Goal: Information Seeking & Learning: Learn about a topic

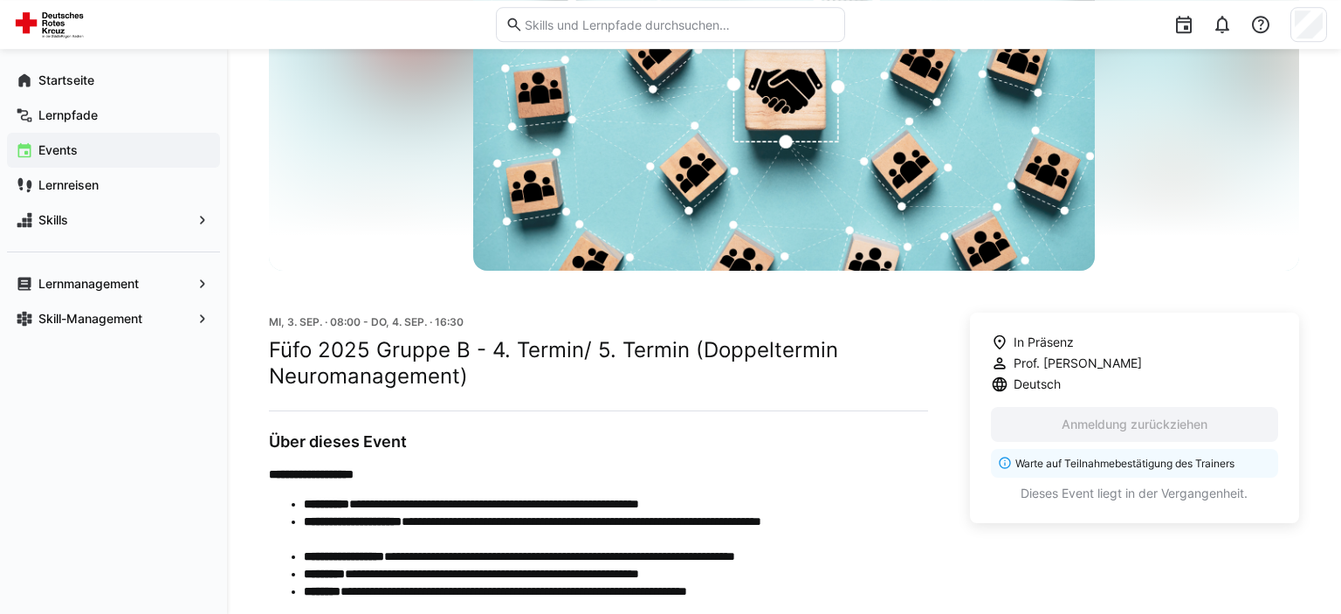
scroll to position [203, 0]
click at [0, 0] on app-navigation-label "Lernpfade" at bounding box center [0, 0] width 0 height 0
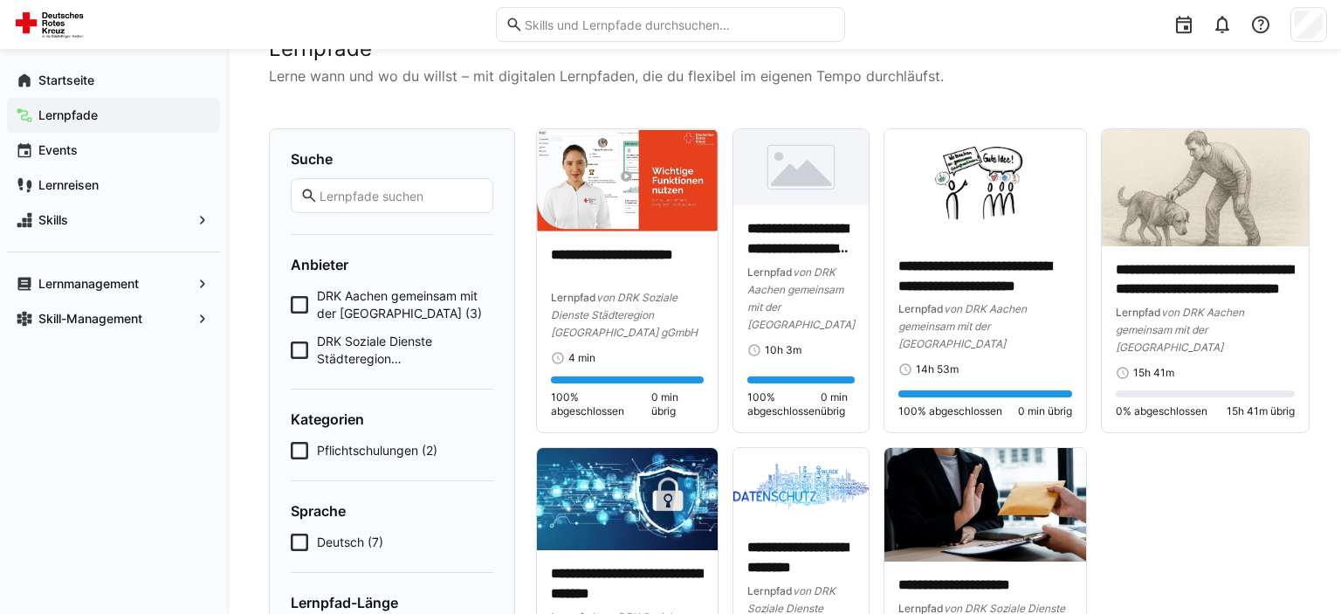
scroll to position [61, 0]
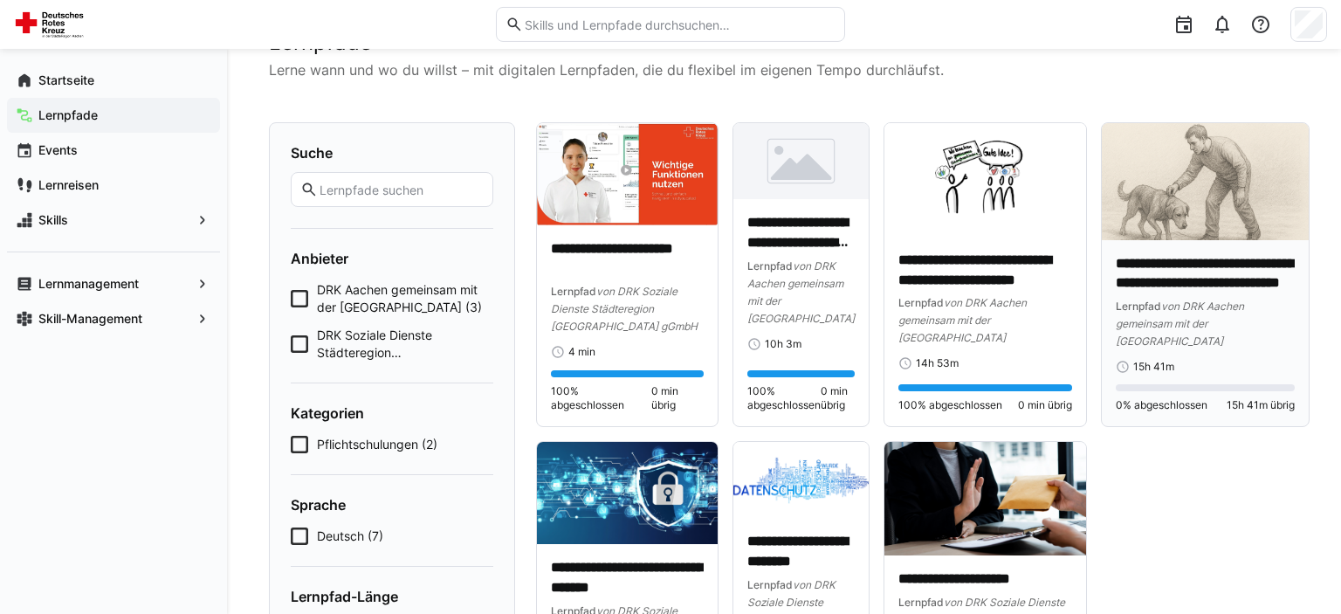
click at [1181, 327] on span "von DRK Aachen gemeinsam mit der Hochschule Heilbronn" at bounding box center [1180, 323] width 128 height 48
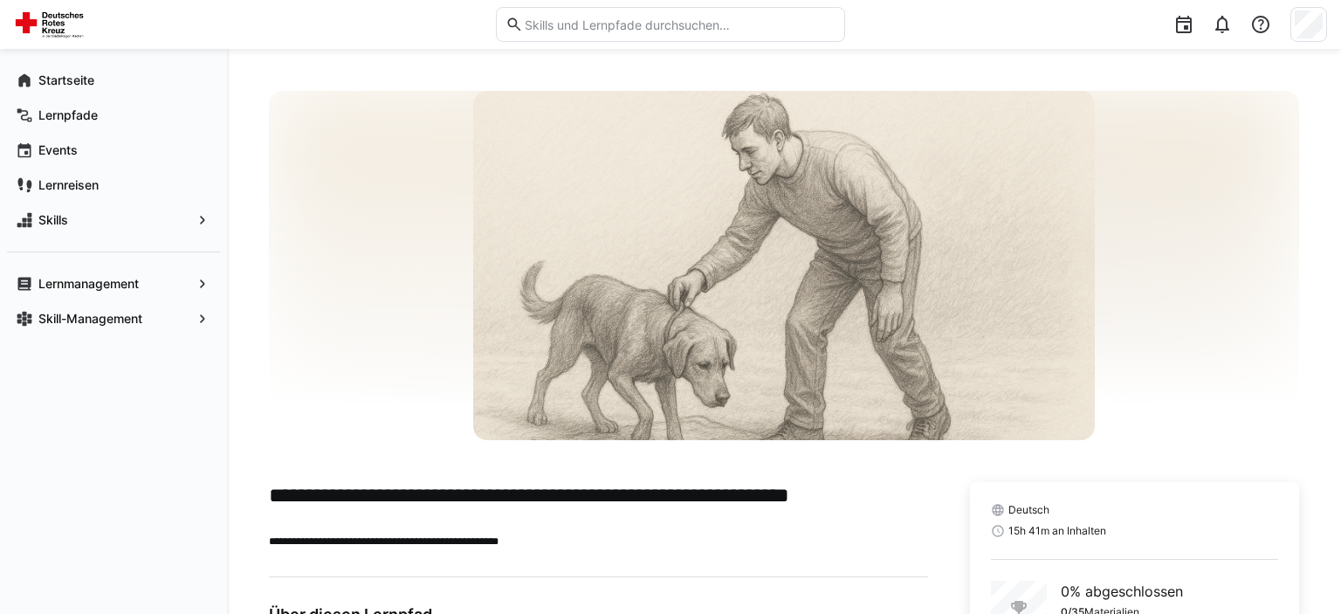
scroll to position [148, 0]
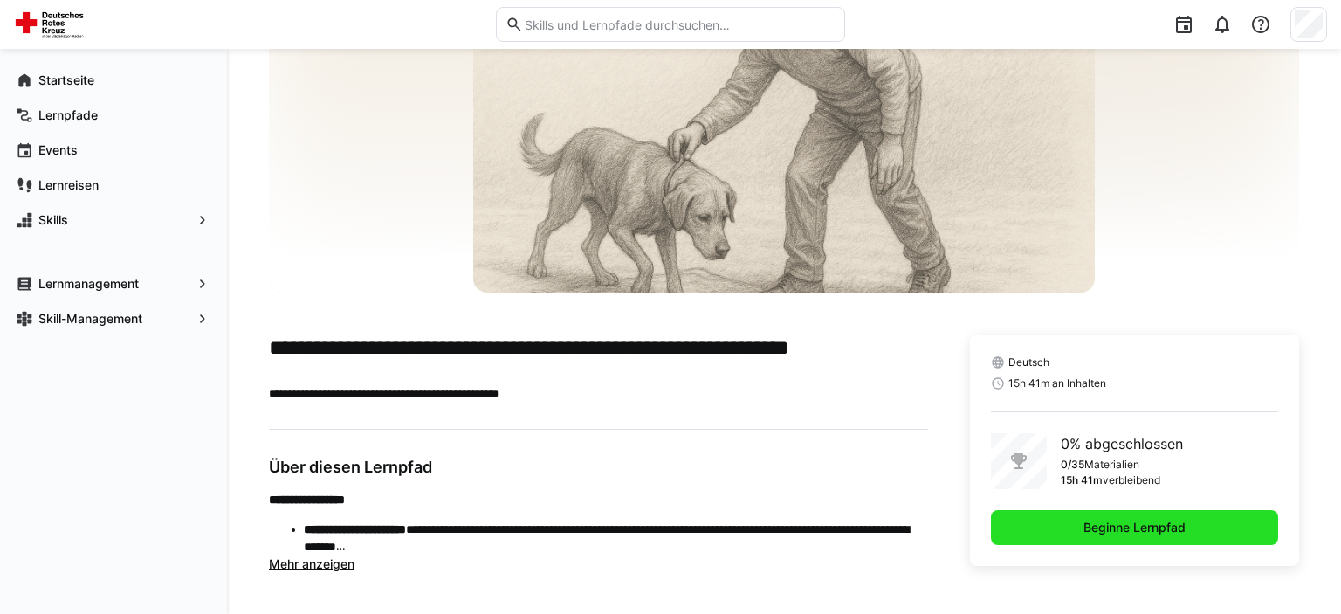
click at [1117, 531] on span "Beginne Lernpfad" at bounding box center [1134, 527] width 107 height 17
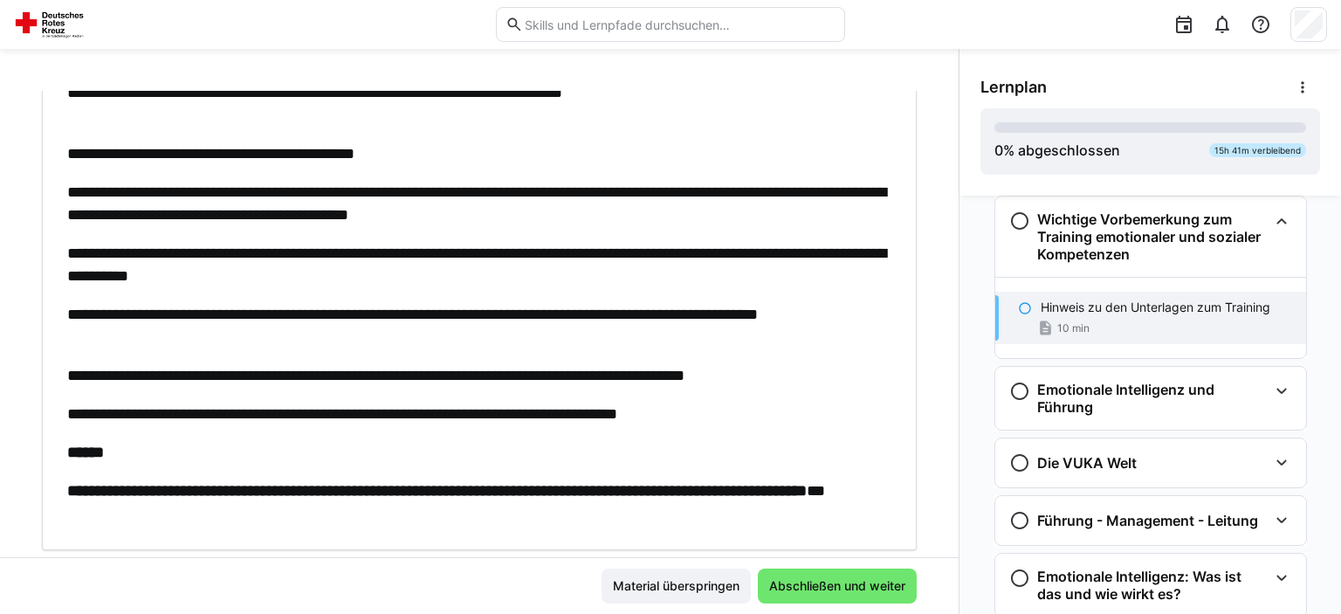
scroll to position [301, 0]
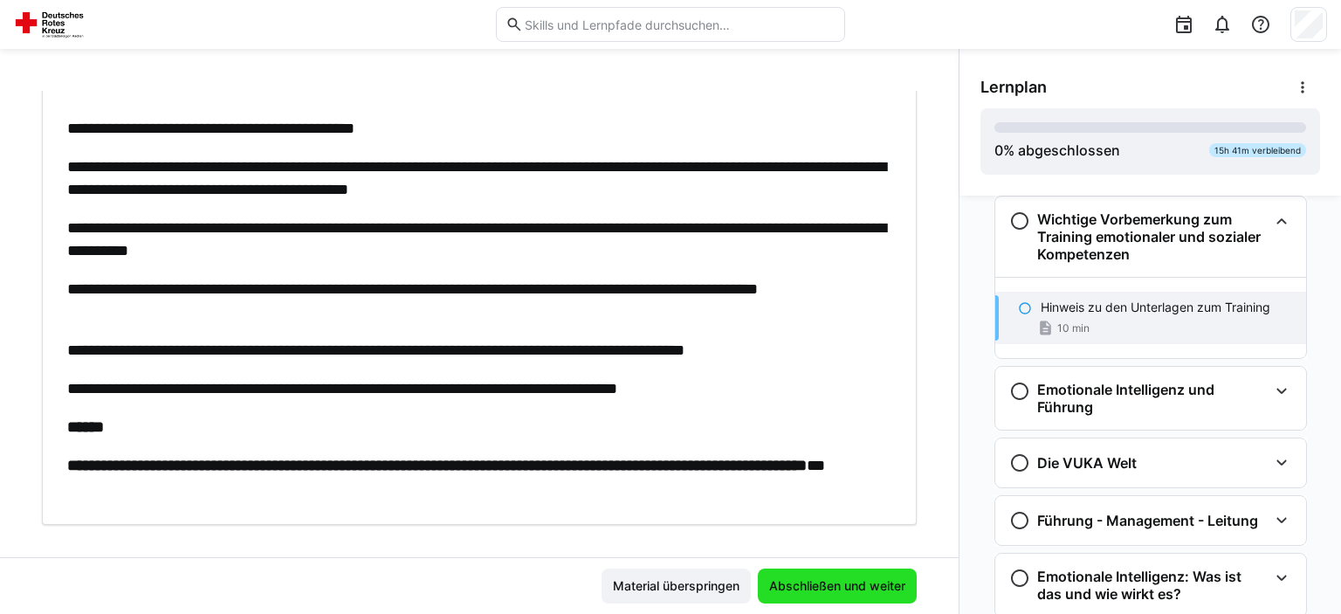
click at [816, 578] on span "Abschließen und weiter" at bounding box center [837, 585] width 141 height 17
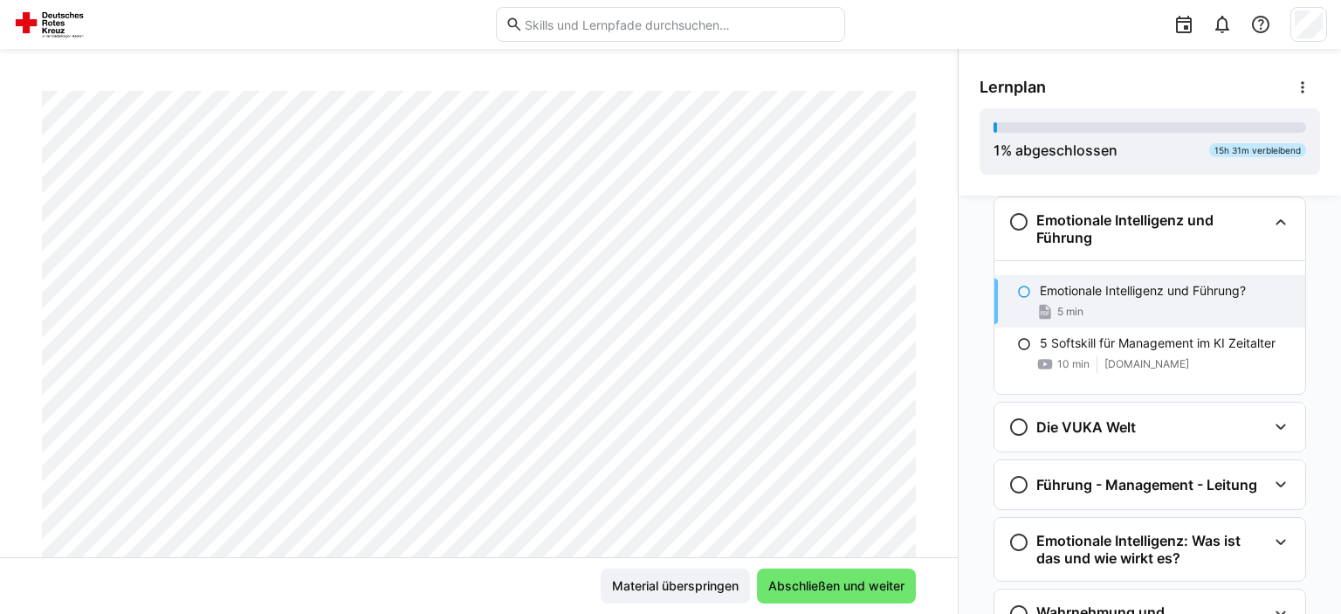
scroll to position [298, 0]
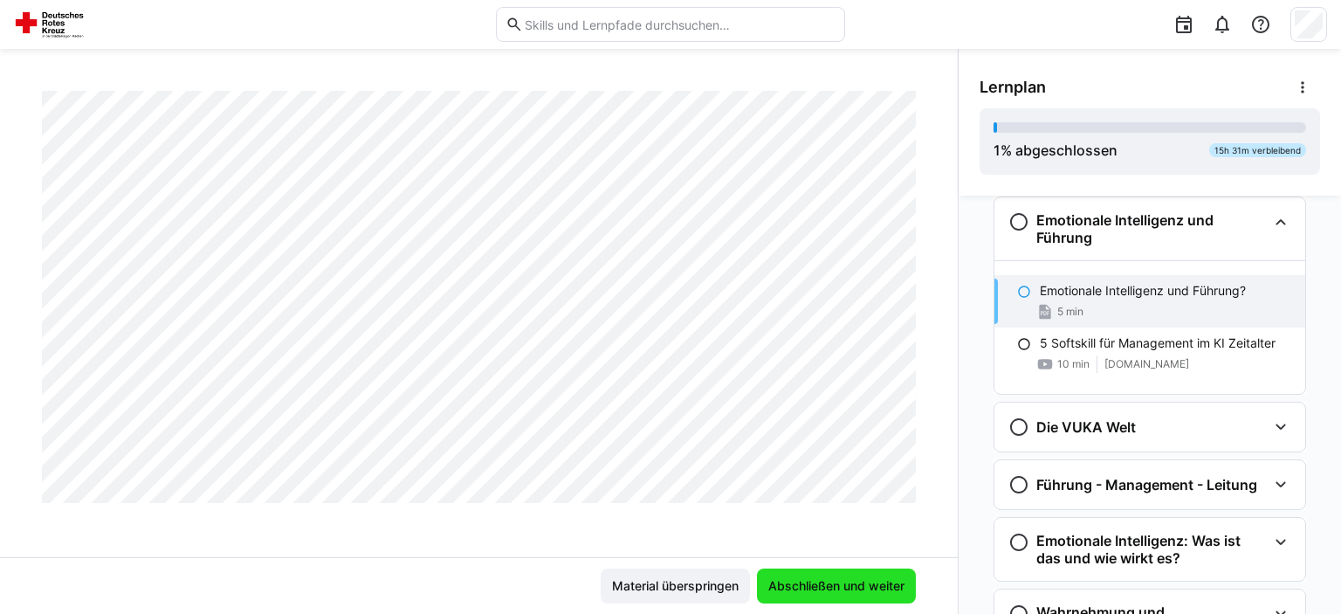
click at [776, 582] on span "Abschließen und weiter" at bounding box center [836, 585] width 141 height 17
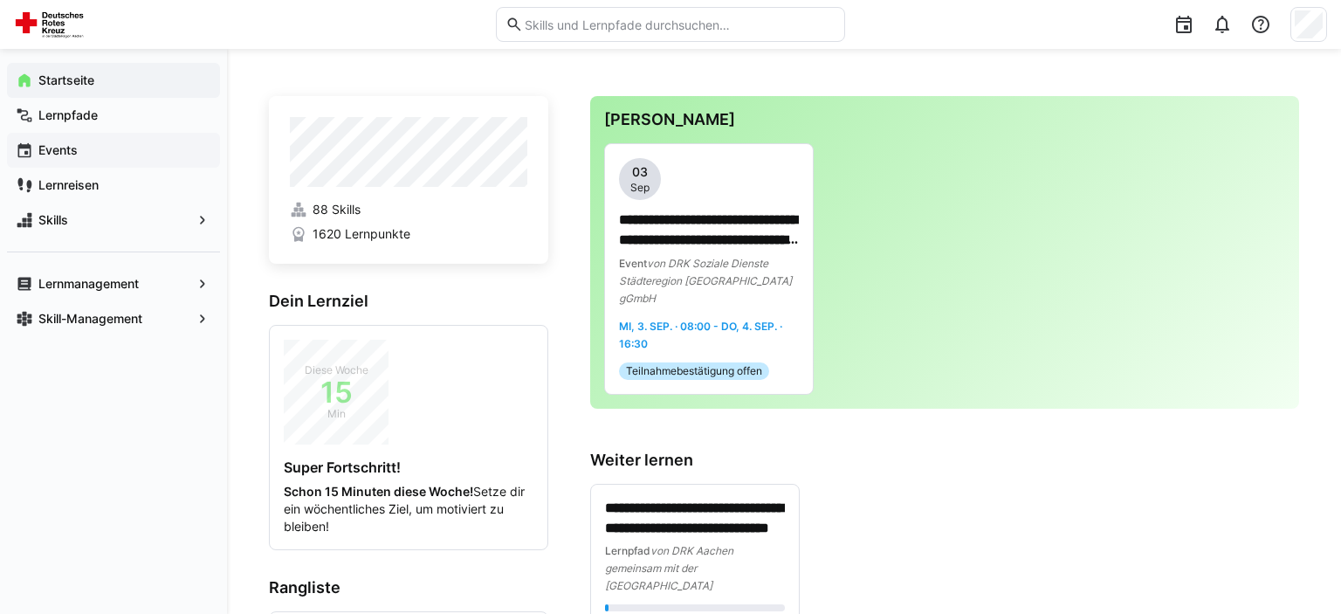
click at [0, 0] on app-navigation-label "Events" at bounding box center [0, 0] width 0 height 0
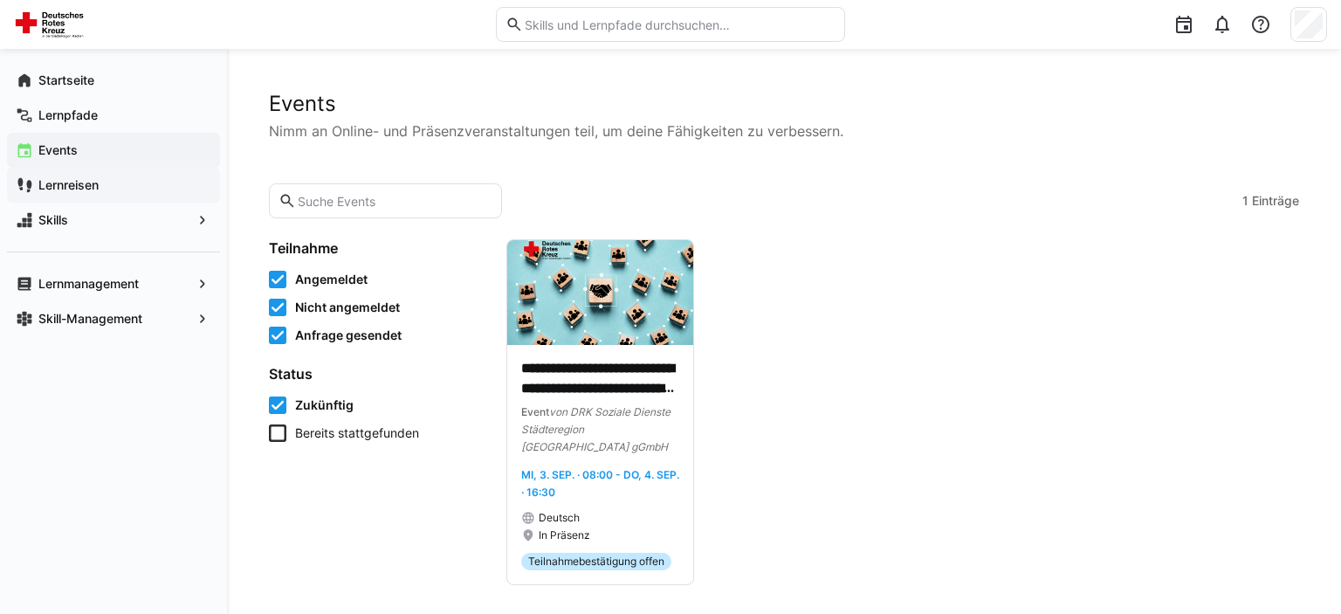
click at [0, 0] on app-navigation-label "Lernreisen" at bounding box center [0, 0] width 0 height 0
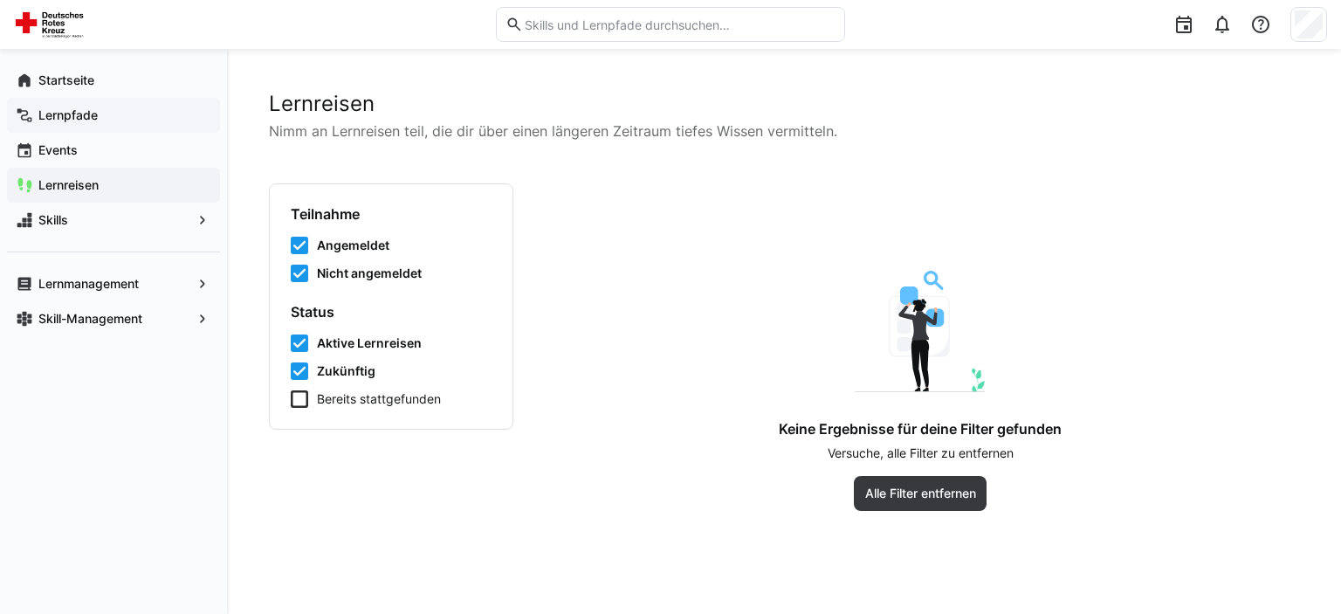
click at [120, 119] on span "Lernpfade" at bounding box center [123, 115] width 175 height 17
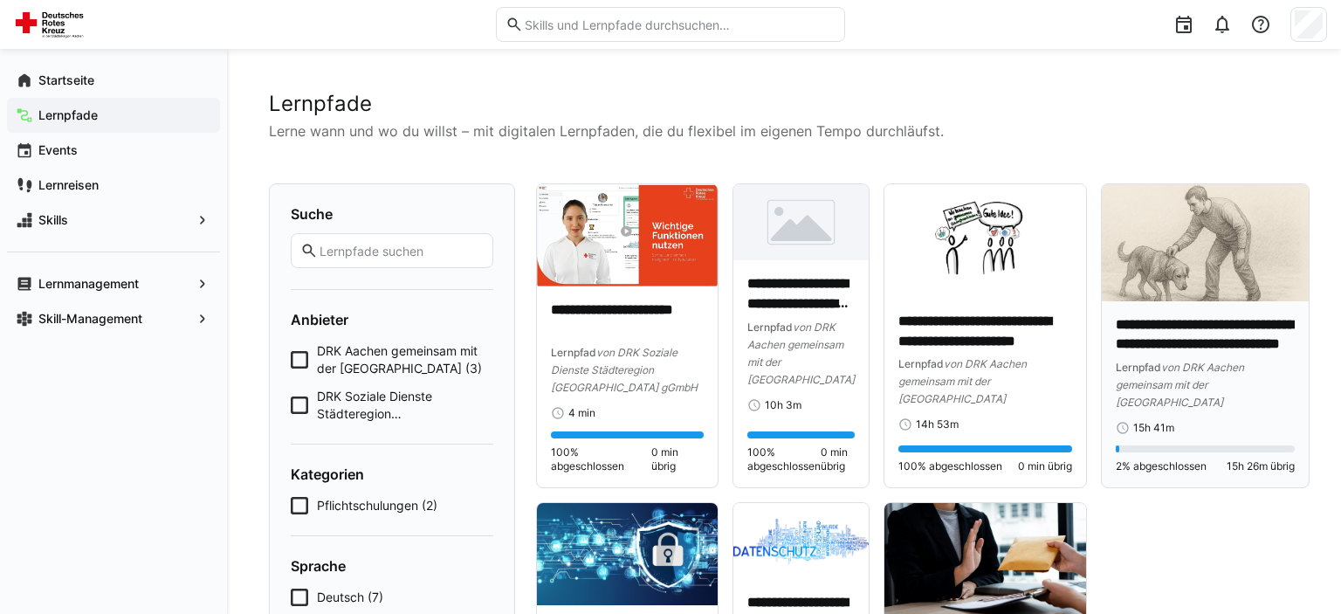
click at [1255, 350] on p "**********" at bounding box center [1205, 335] width 179 height 40
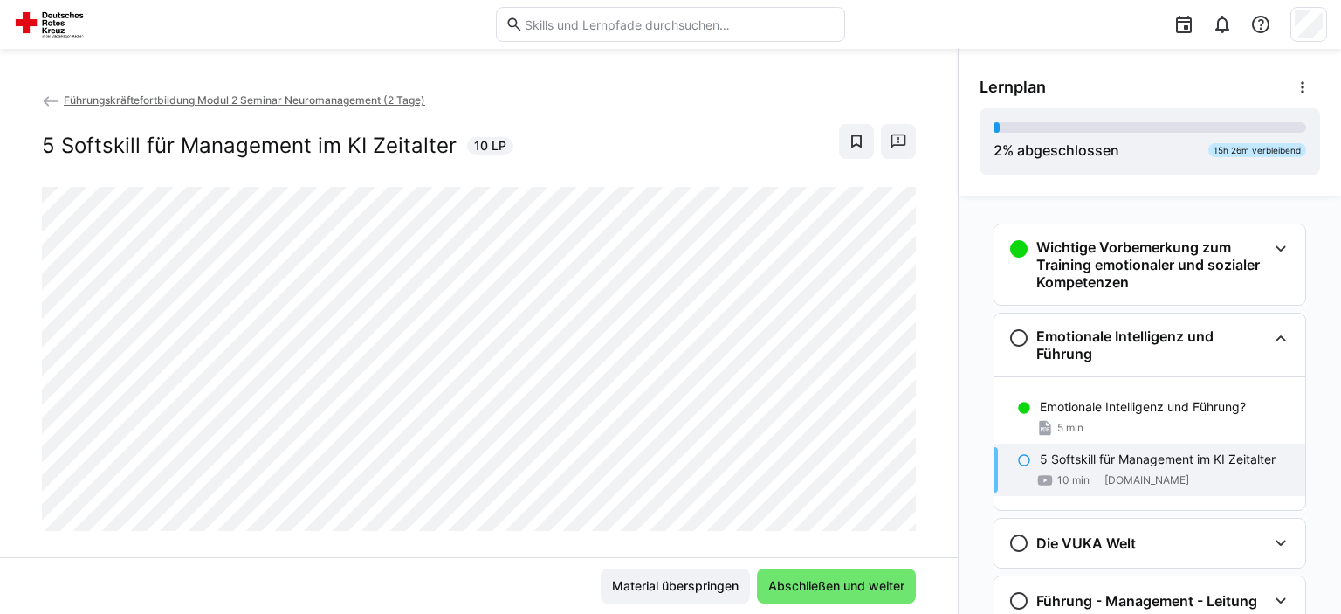
scroll to position [116, 0]
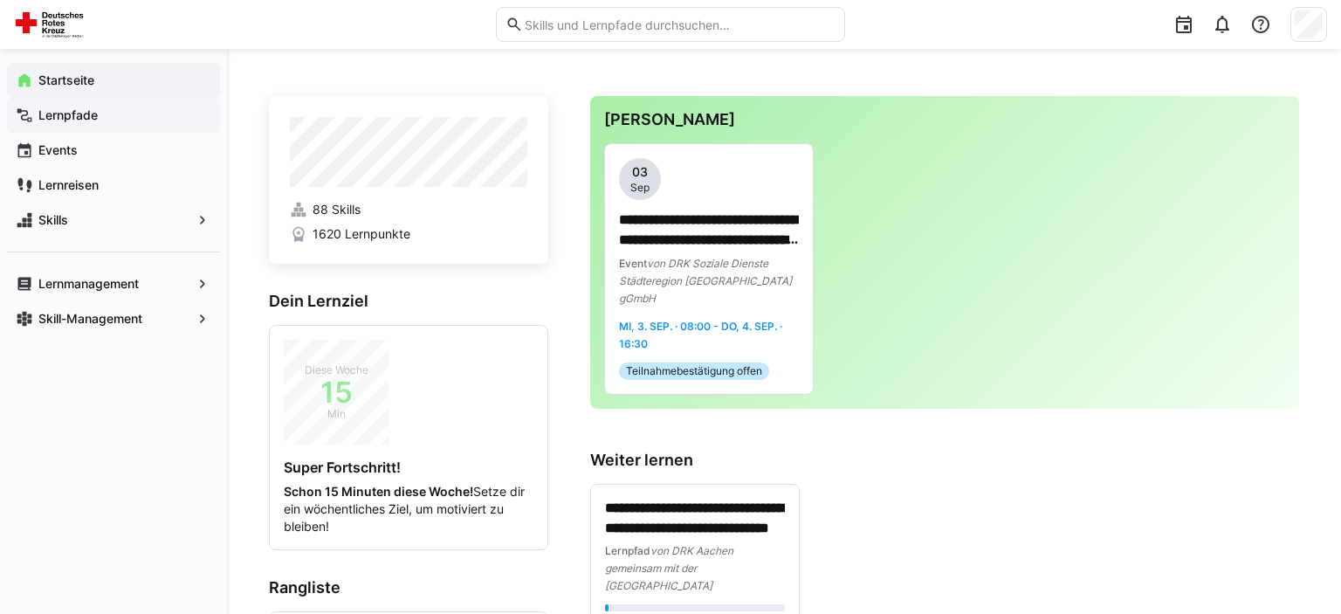
click at [0, 0] on app-navigation-label "Lernpfade" at bounding box center [0, 0] width 0 height 0
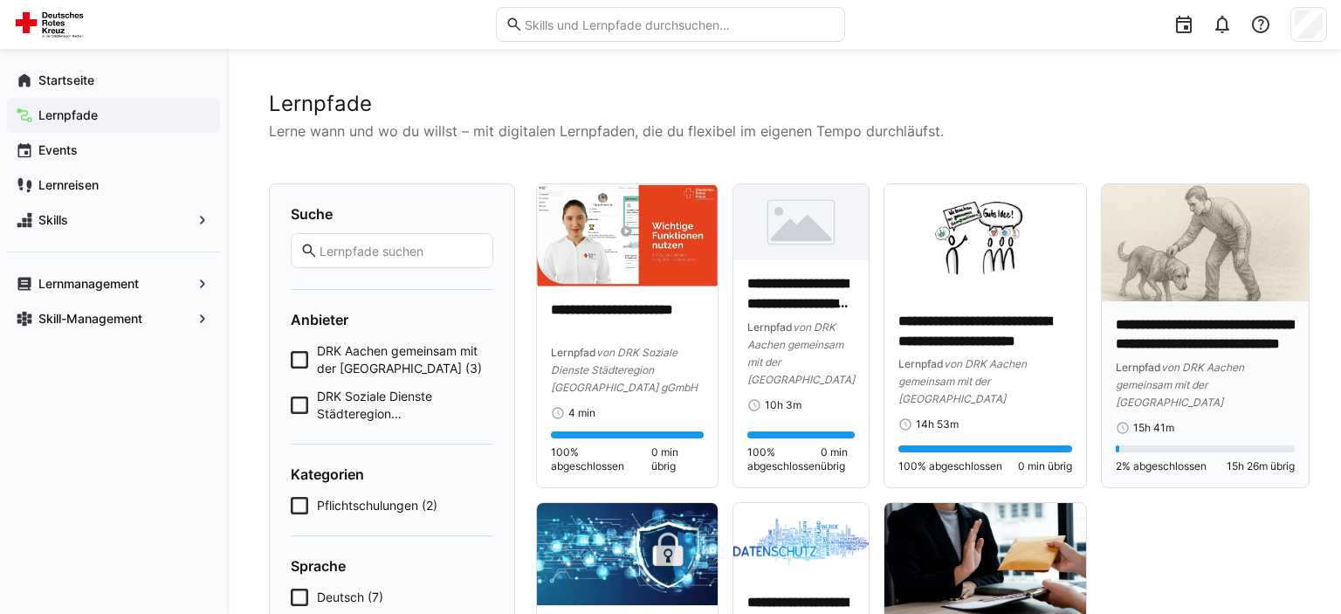
click at [1231, 336] on p "**********" at bounding box center [1205, 335] width 179 height 40
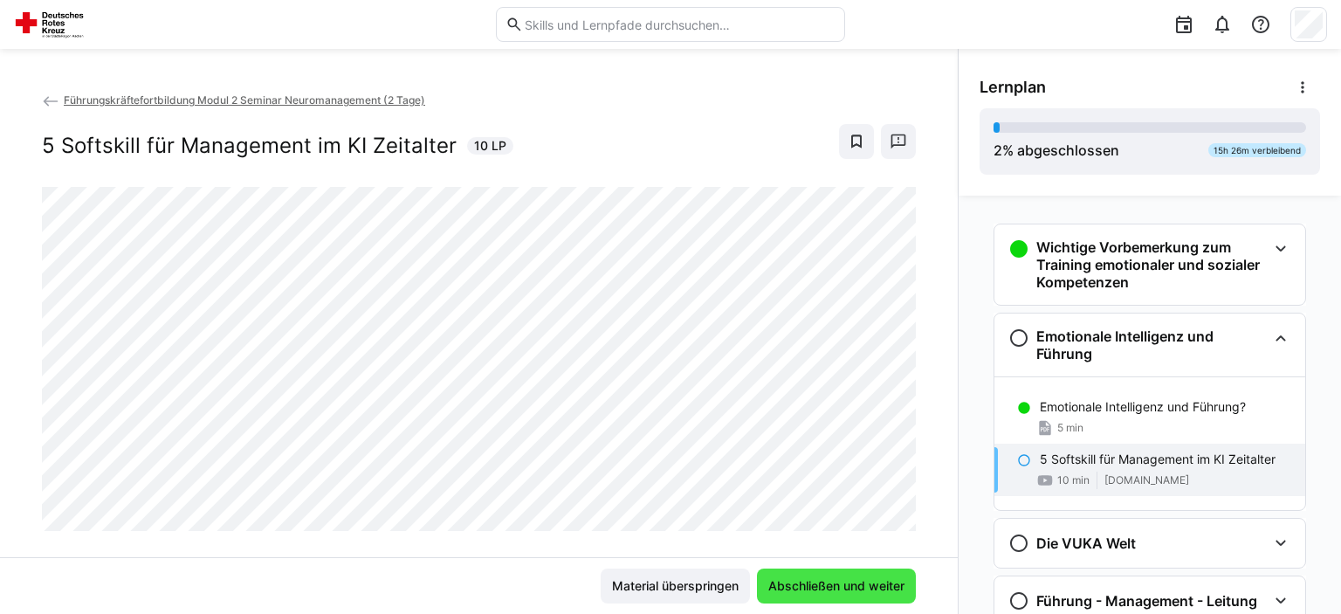
scroll to position [116, 0]
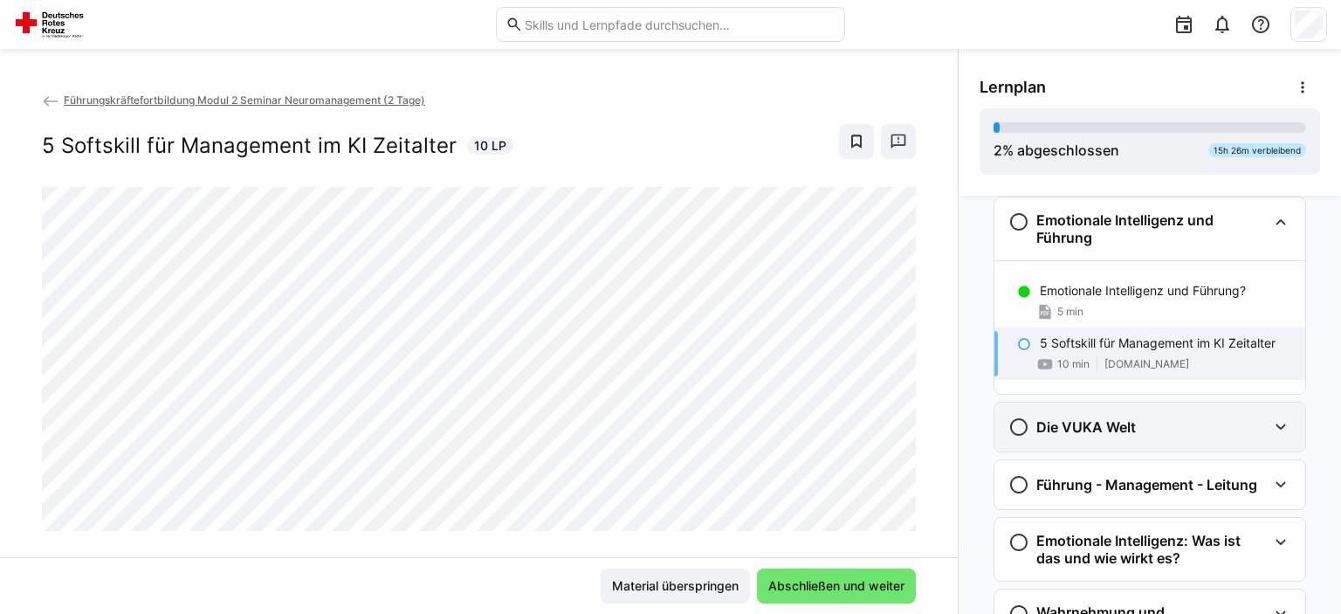
click at [1097, 405] on div "Die VUKA Welt" at bounding box center [1149, 426] width 311 height 49
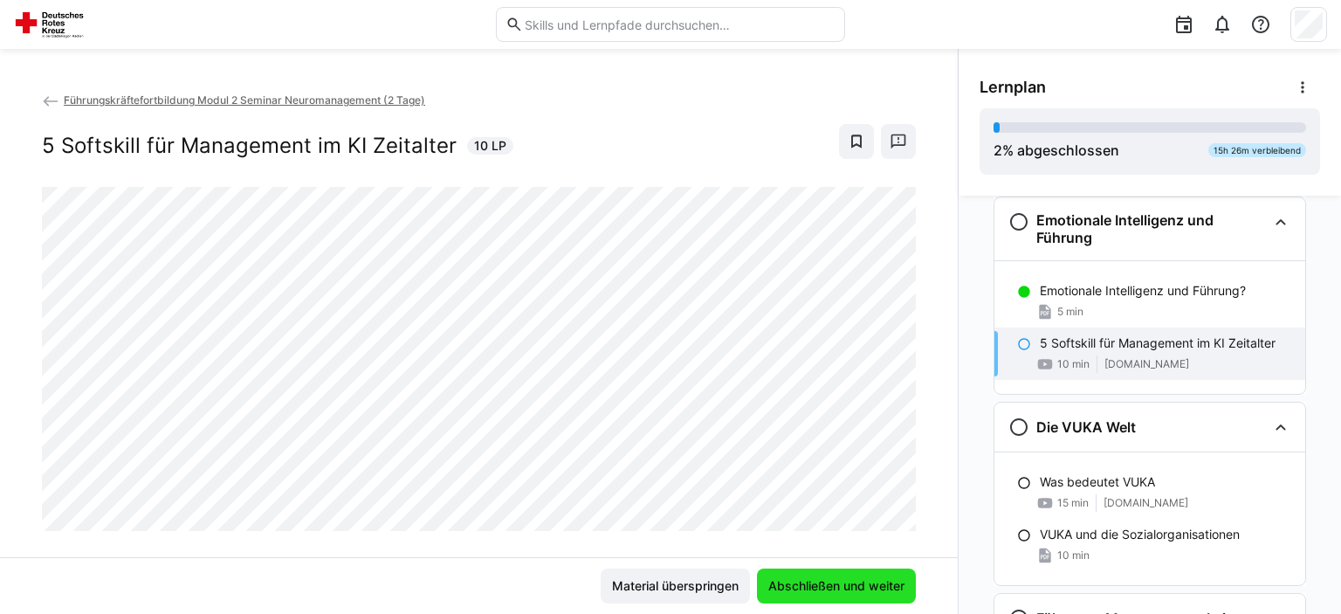
click at [826, 592] on span "Abschließen und weiter" at bounding box center [836, 585] width 141 height 17
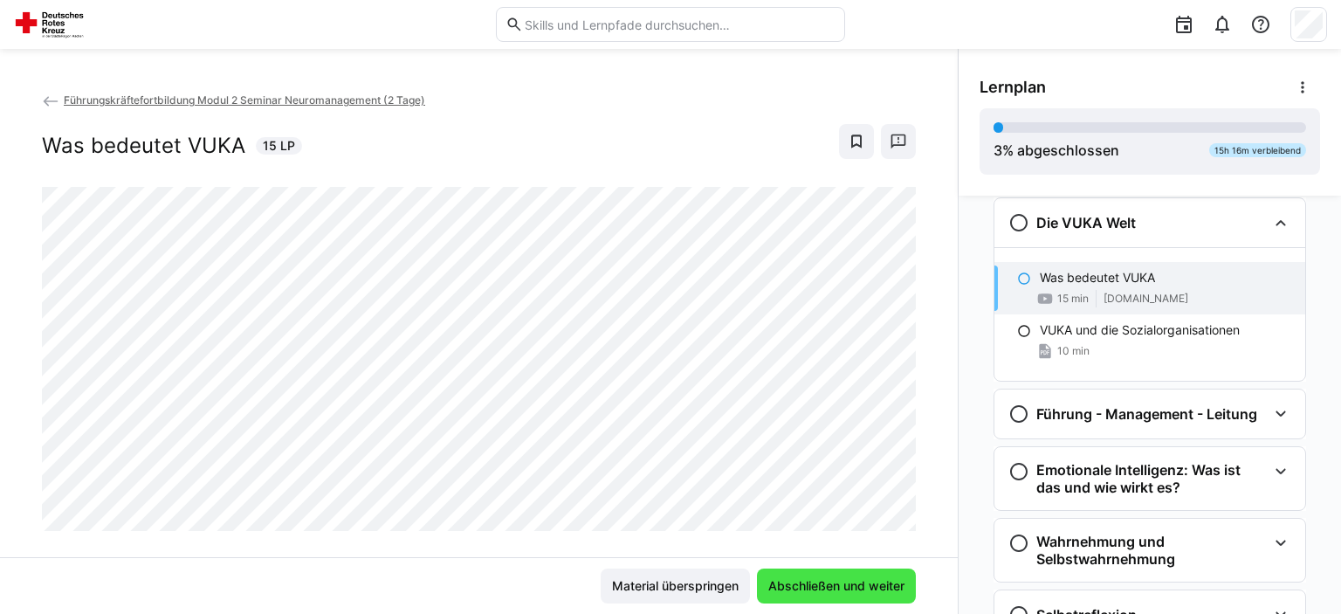
scroll to position [321, 0]
click at [863, 585] on span "Abschließen und weiter" at bounding box center [836, 585] width 141 height 17
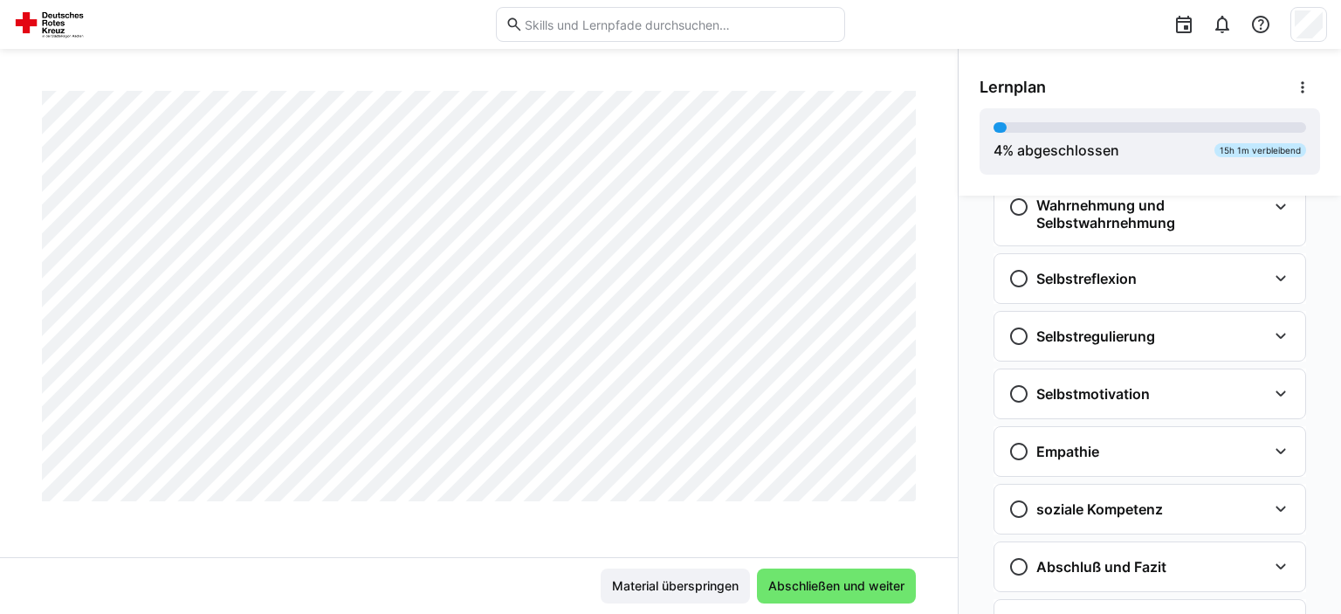
scroll to position [755, 0]
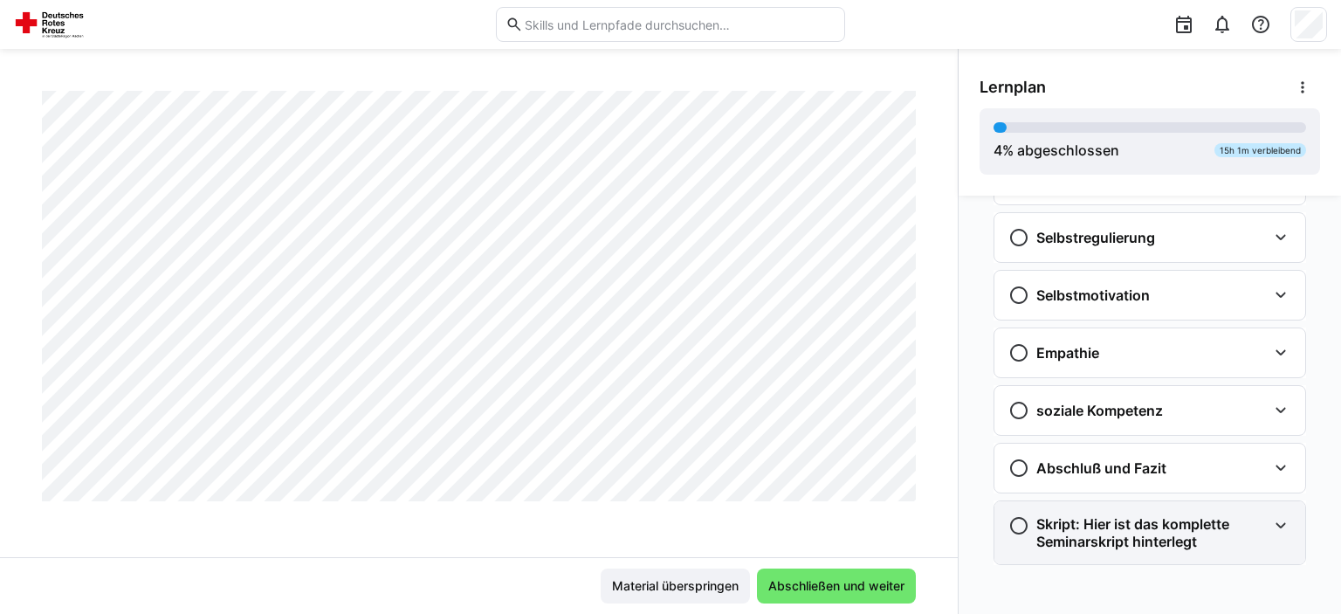
click at [1222, 516] on h3 "Skript: Hier ist das komplette Seminarskript hinterlegt" at bounding box center [1151, 532] width 230 height 35
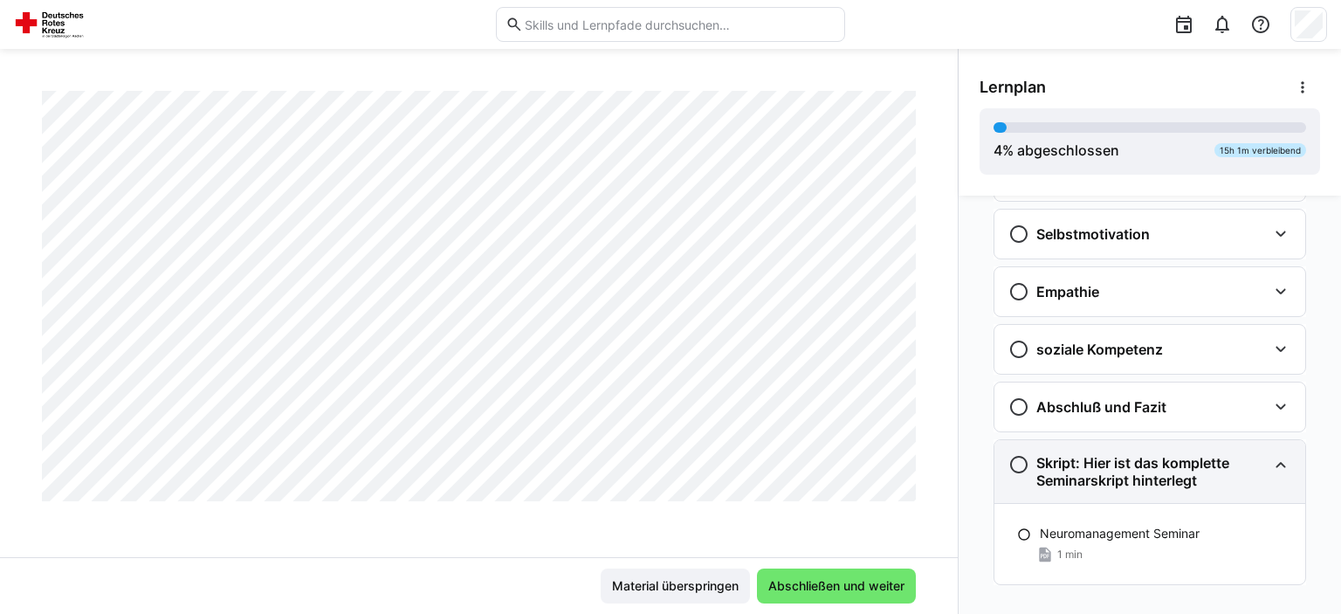
scroll to position [836, 0]
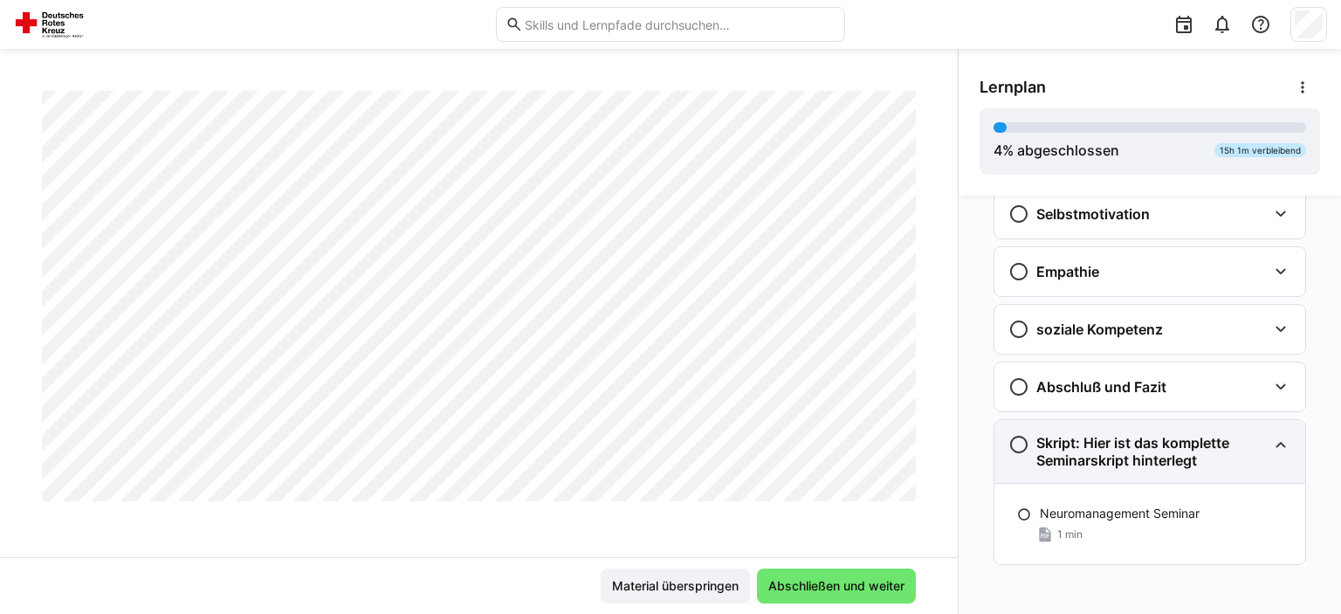
click at [1222, 516] on div "Neuromanagement Seminar" at bounding box center [1165, 513] width 251 height 17
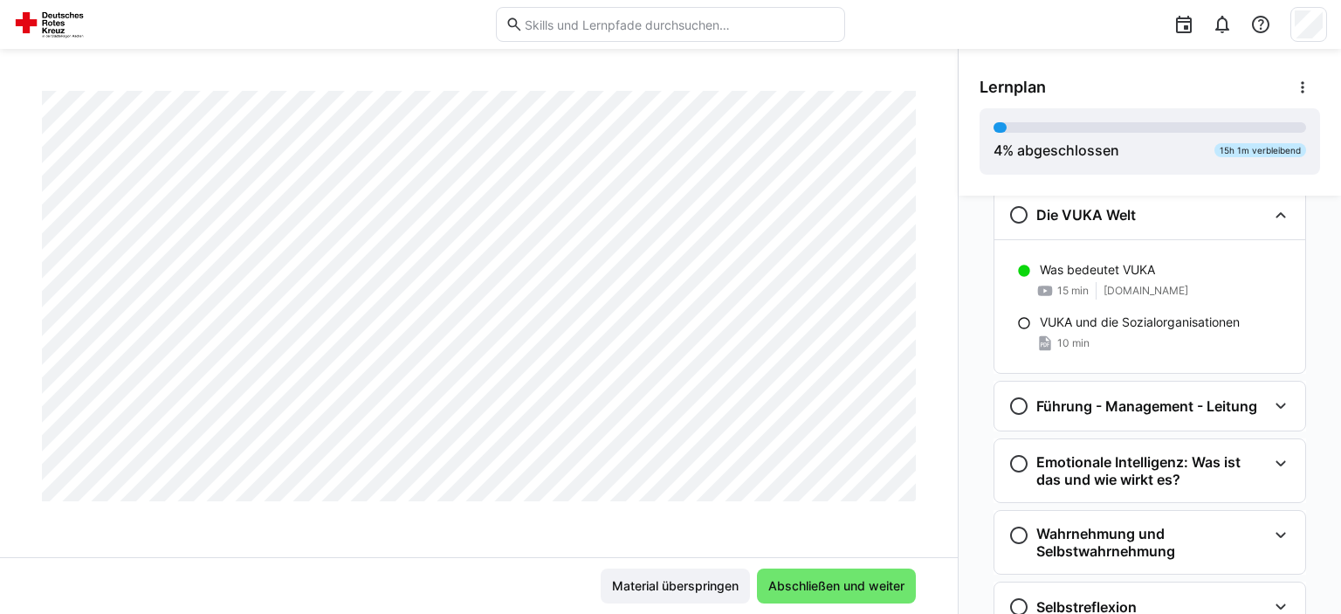
scroll to position [342, 0]
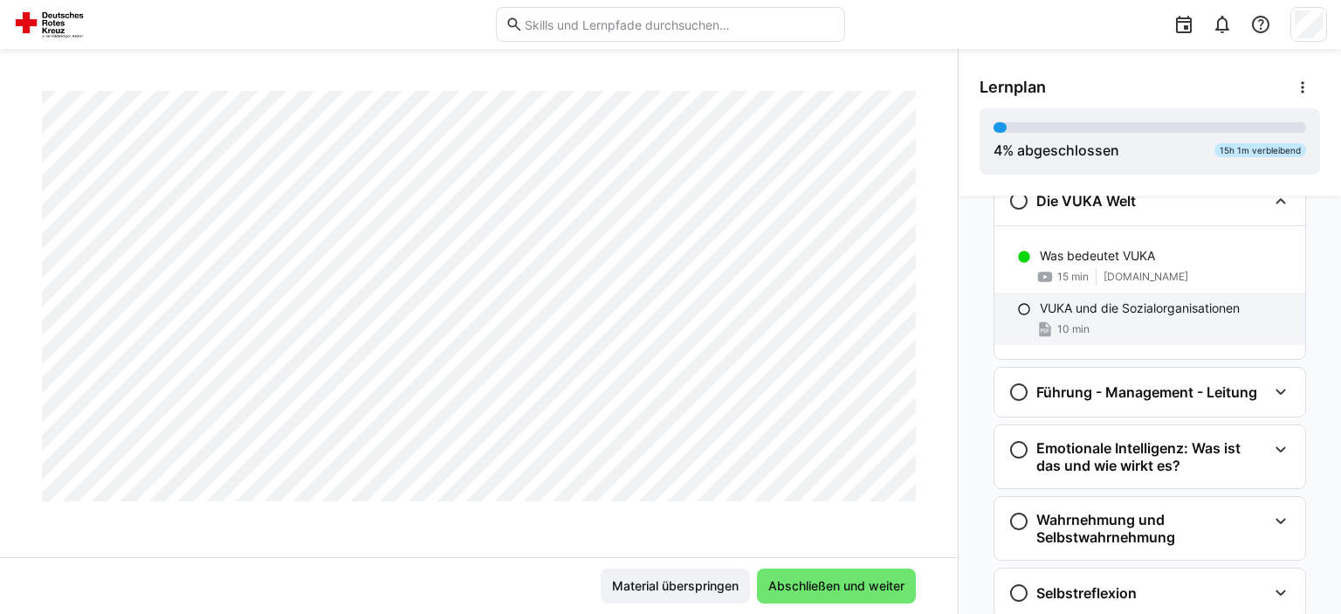
click at [1073, 325] on span "10 min" at bounding box center [1073, 329] width 32 height 14
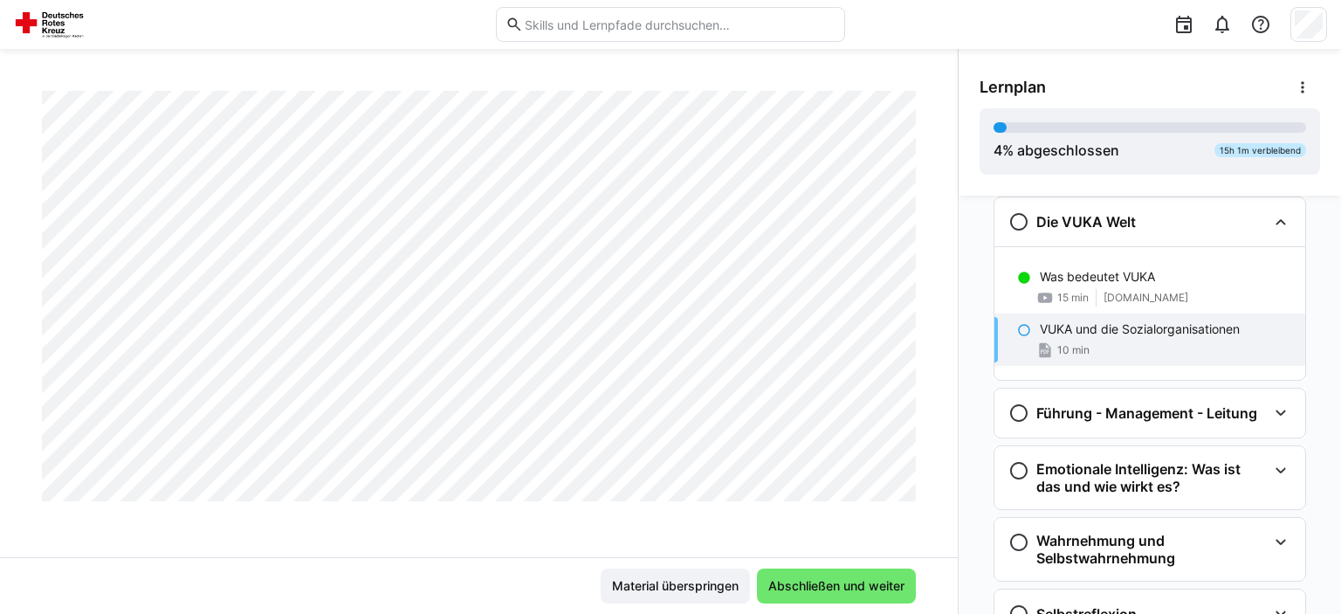
scroll to position [7564, 0]
click at [1165, 397] on div "Führung - Management - Leitung" at bounding box center [1149, 412] width 311 height 49
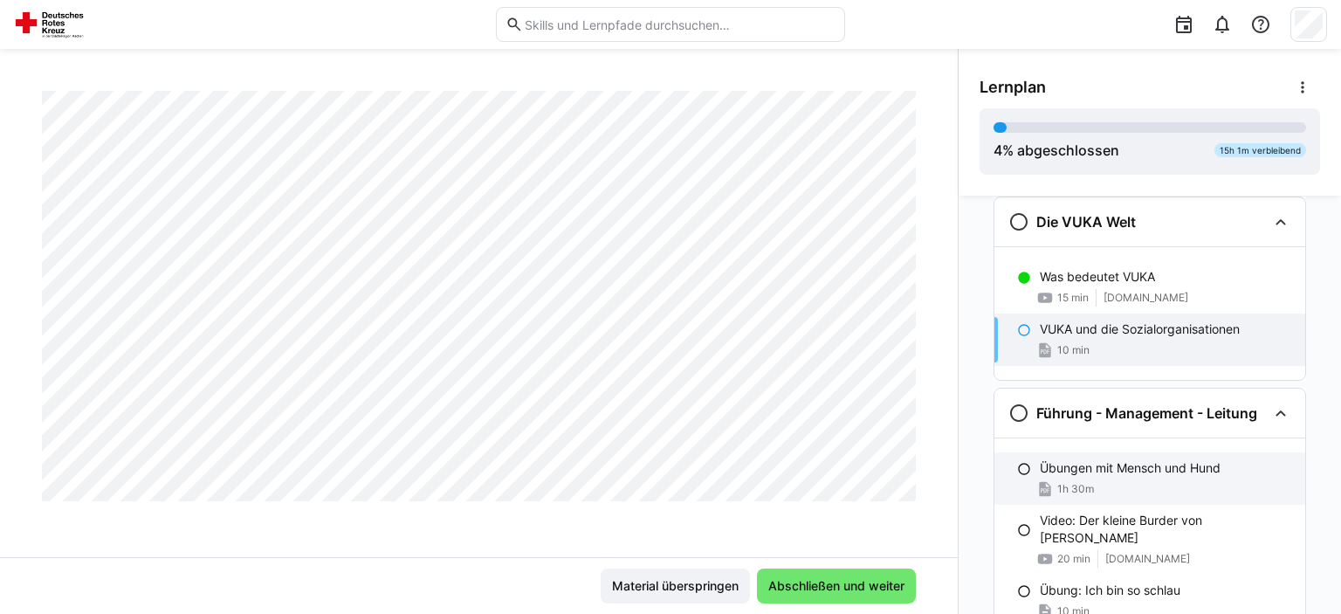
click at [1161, 476] on div "Übungen mit Mensch und Hund 1h 30m" at bounding box center [1149, 478] width 311 height 52
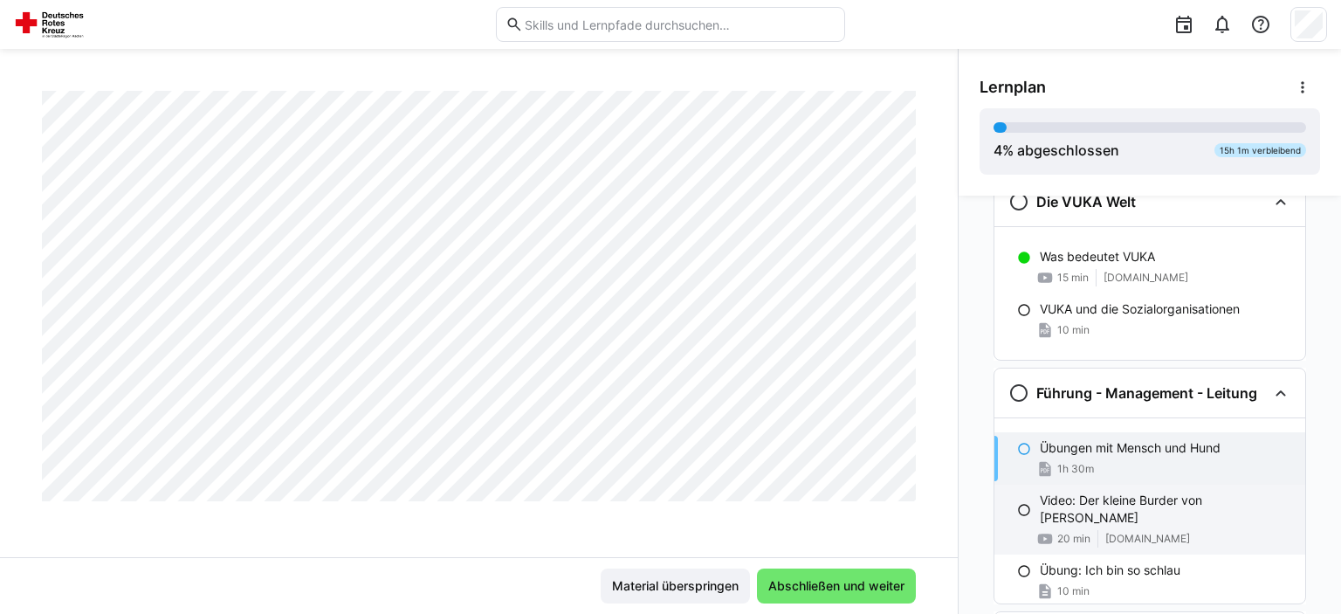
scroll to position [343, 0]
click at [1136, 336] on div "VUKA und die Sozialorganisationen 10 min" at bounding box center [1149, 318] width 311 height 52
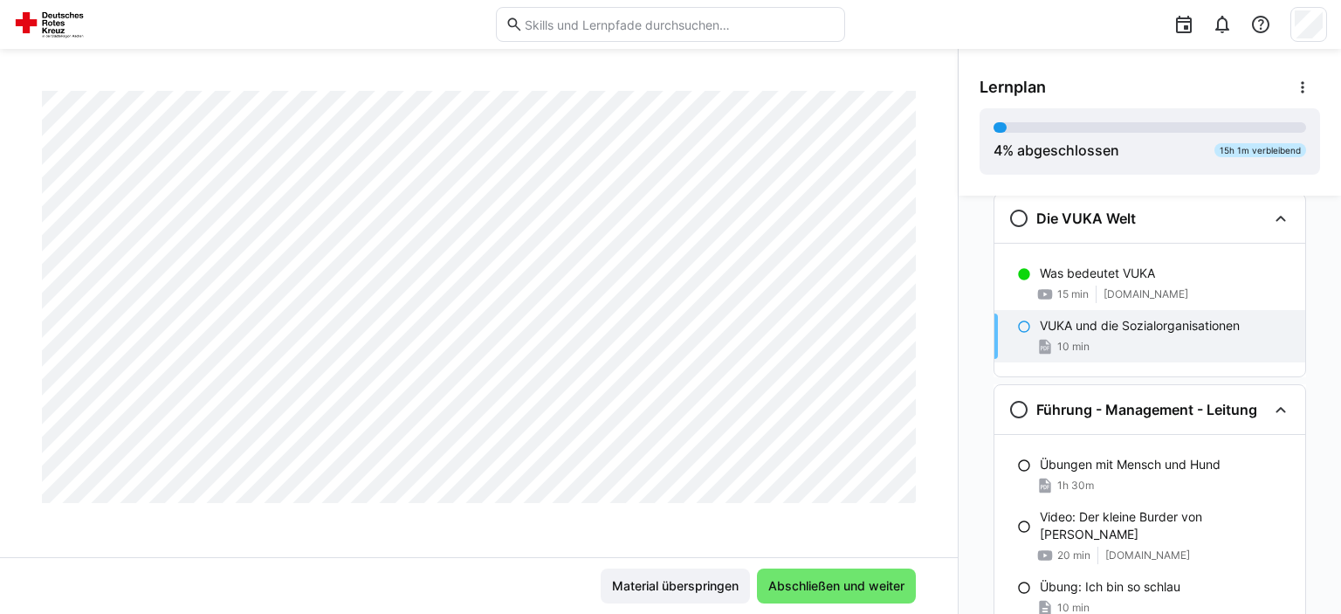
scroll to position [321, 0]
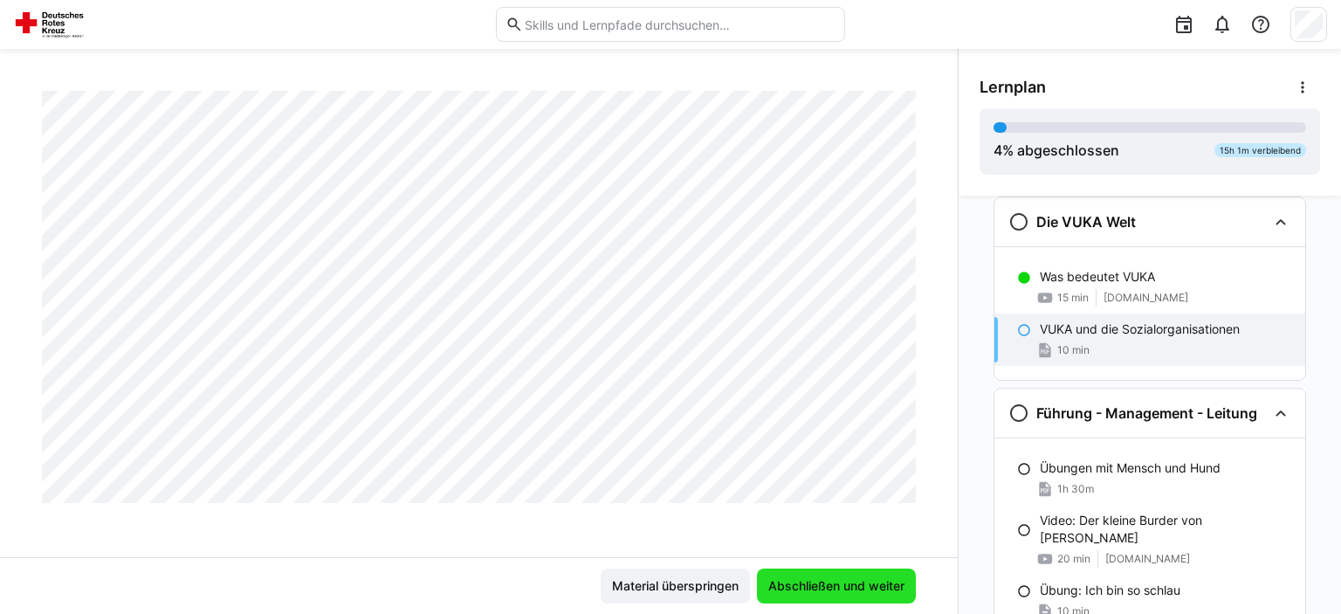
click at [851, 592] on span "Abschließen und weiter" at bounding box center [836, 585] width 141 height 17
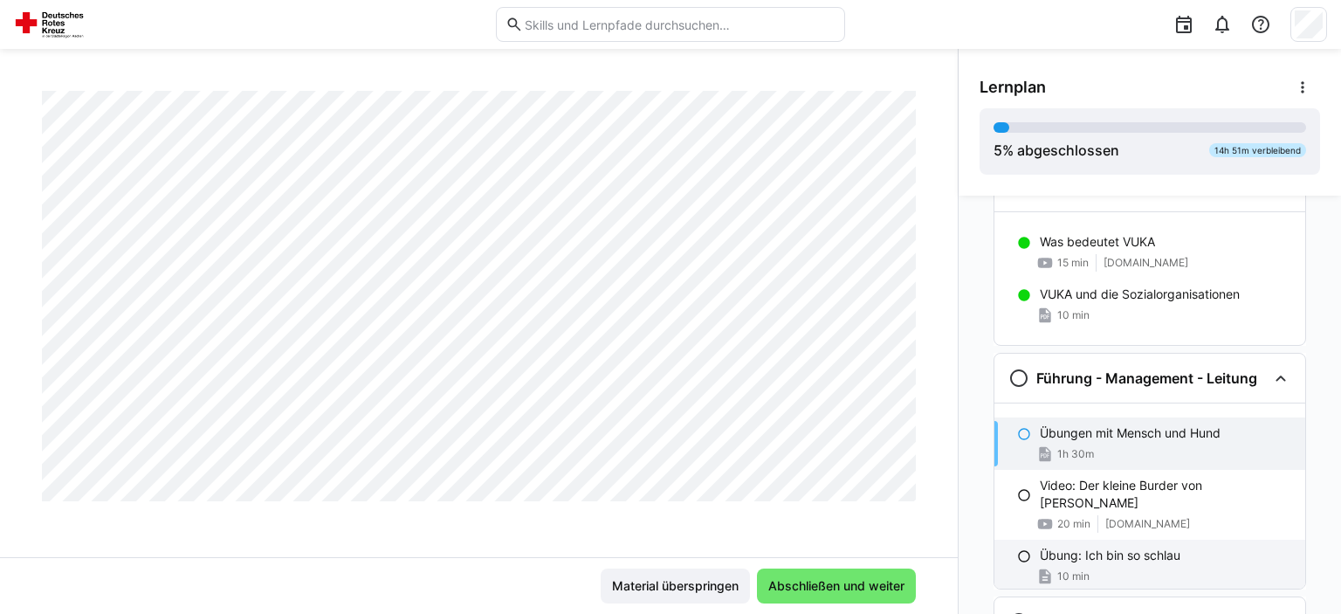
scroll to position [353, 0]
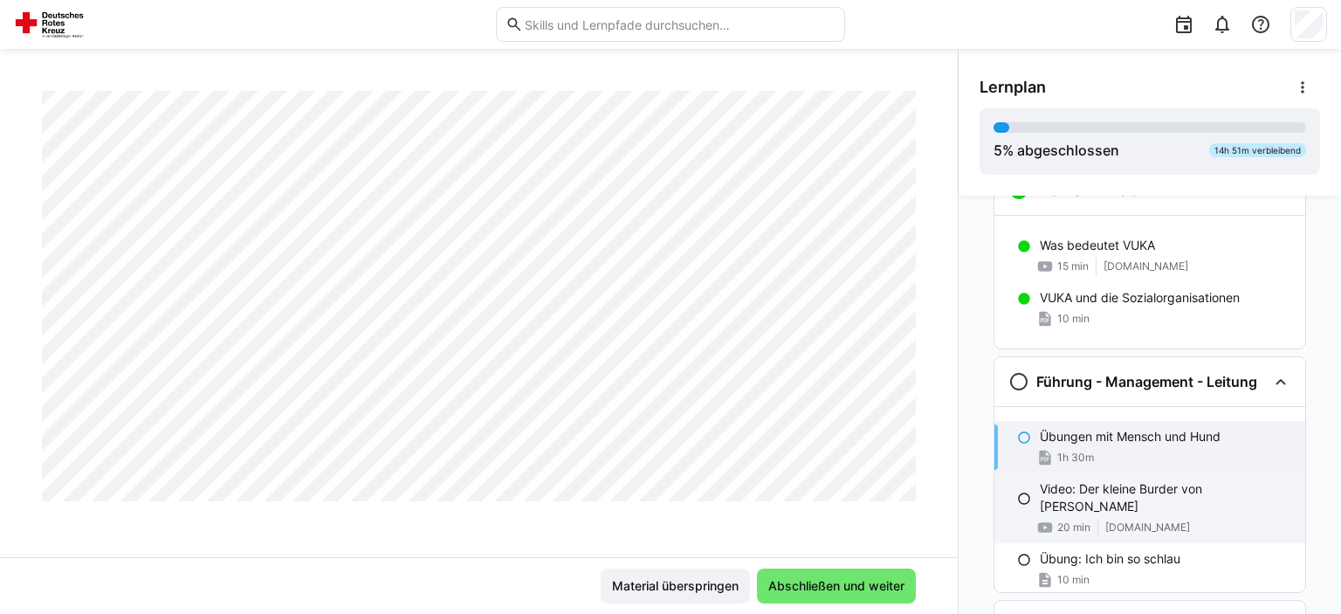
click at [1169, 519] on div "20 min youtu.be" at bounding box center [1165, 527] width 251 height 17
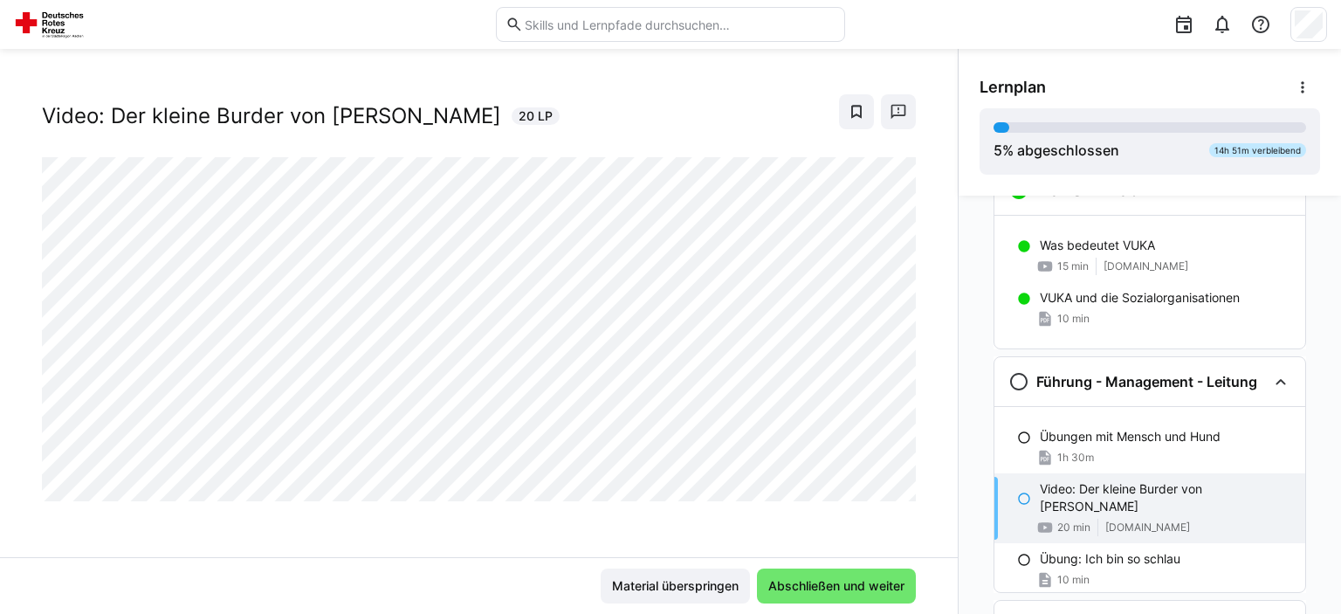
scroll to position [28, 0]
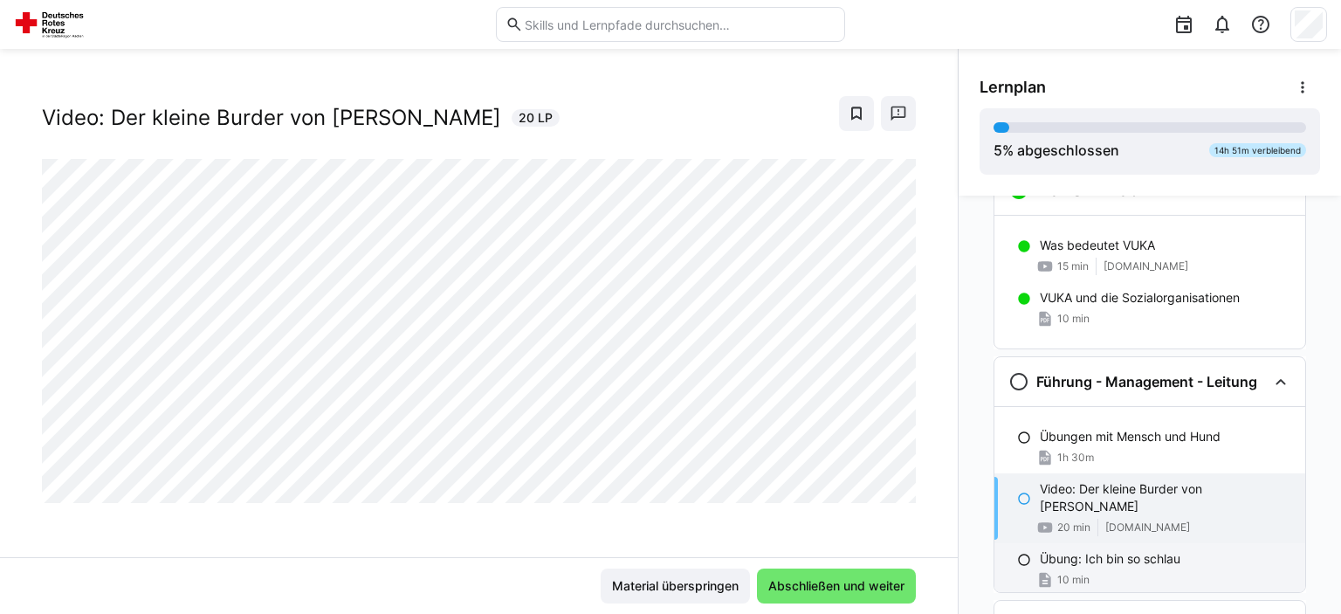
click at [1088, 549] on div "Übung: Ich bin so schlau 10 min" at bounding box center [1149, 569] width 311 height 52
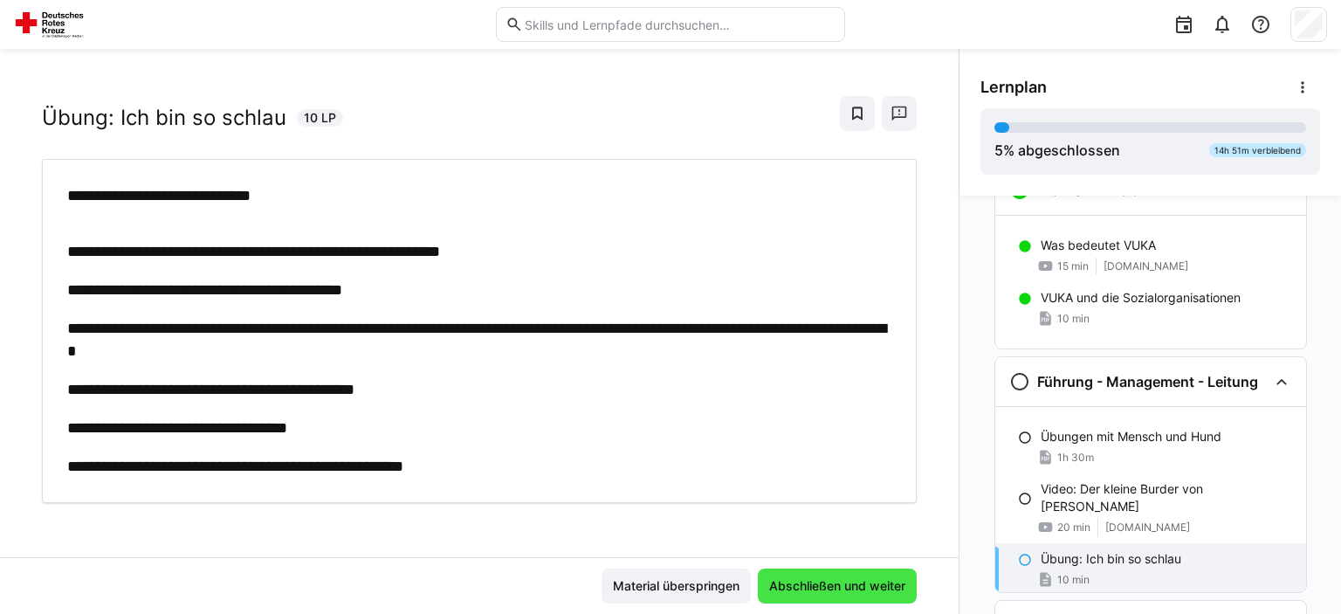
click at [828, 588] on span "Abschließen und weiter" at bounding box center [837, 585] width 141 height 17
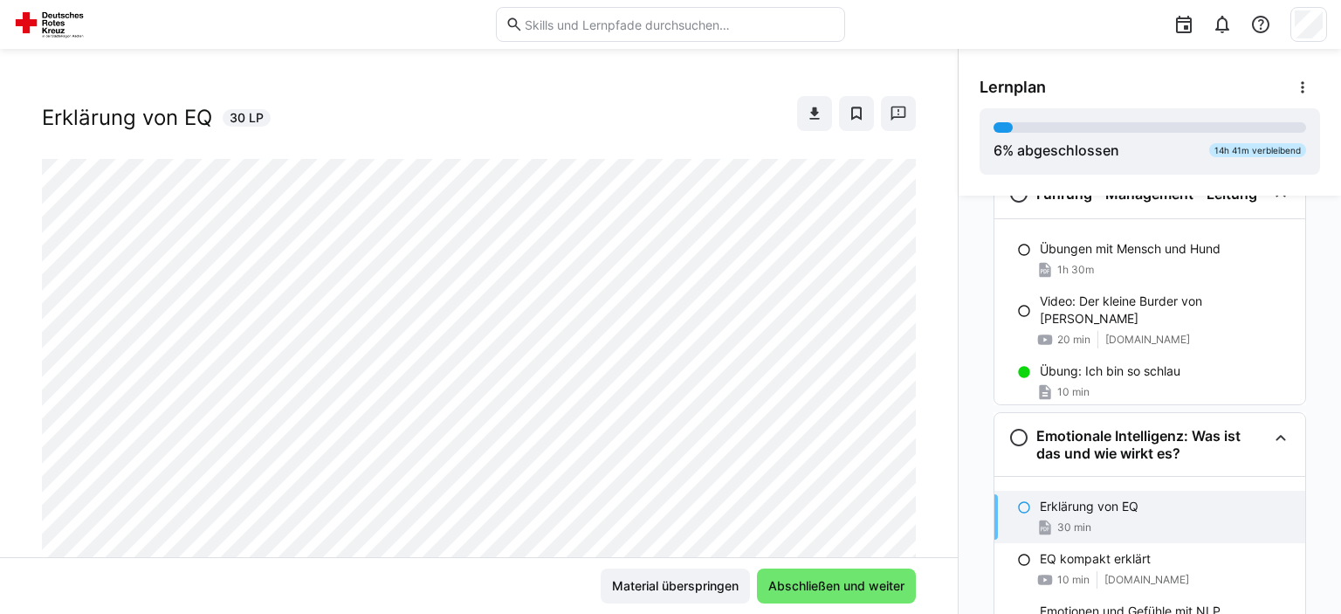
scroll to position [527, 0]
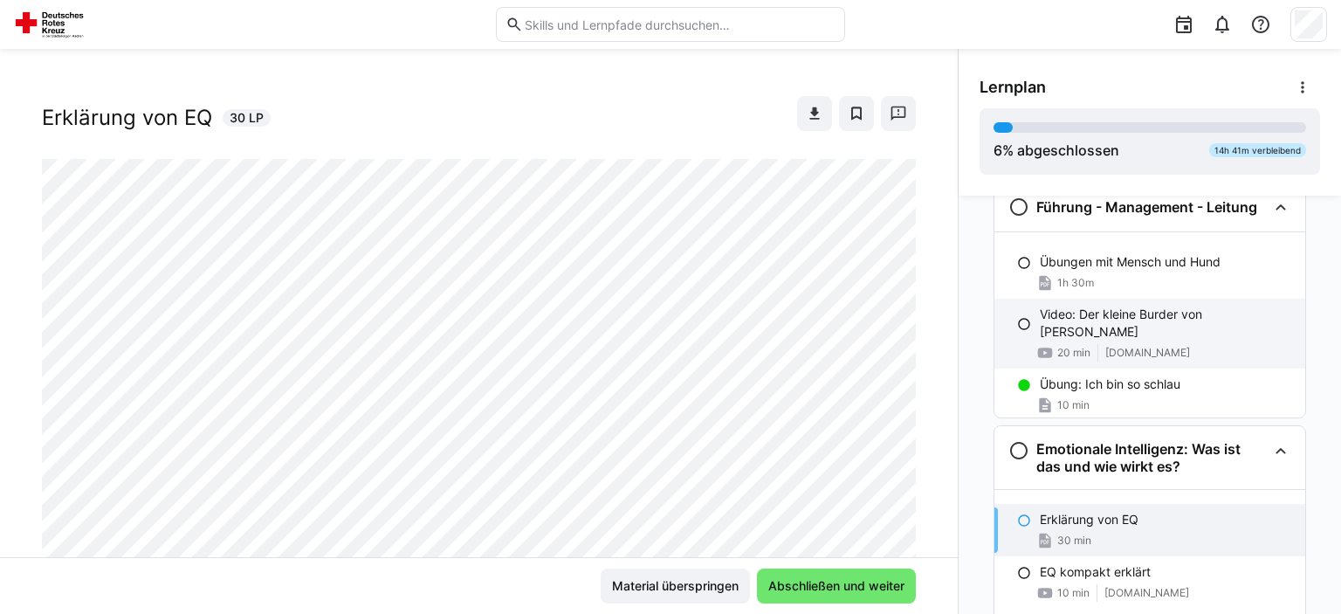
click at [1127, 306] on p "Video: Der kleine Burder von [PERSON_NAME]" at bounding box center [1165, 323] width 251 height 35
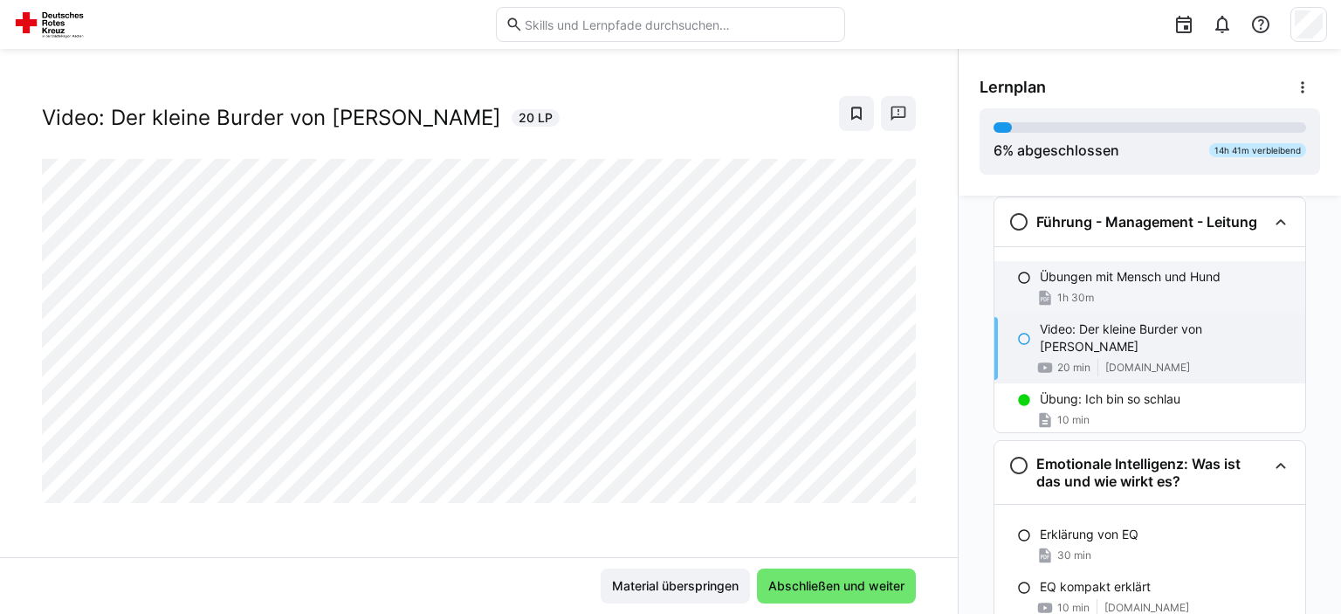
scroll to position [512, 0]
click at [1025, 285] on div "Übungen mit Mensch und Hund 1h 30m" at bounding box center [1149, 288] width 311 height 52
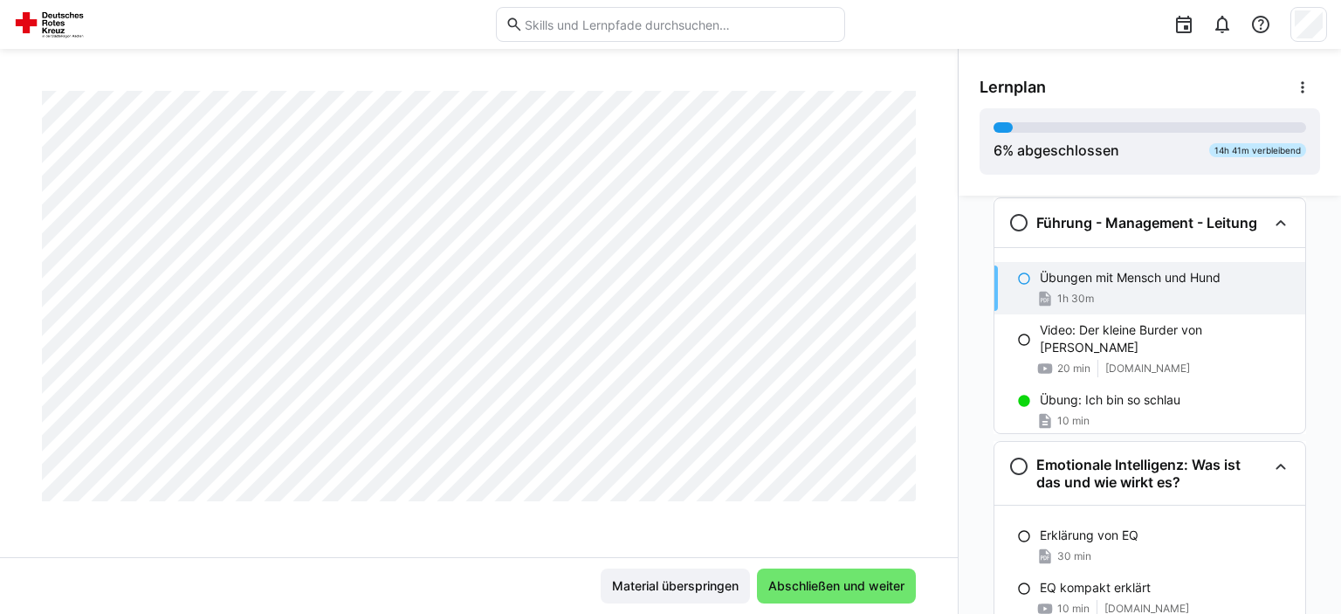
scroll to position [4010, 0]
click at [863, 572] on span "Abschließen und weiter" at bounding box center [836, 585] width 159 height 35
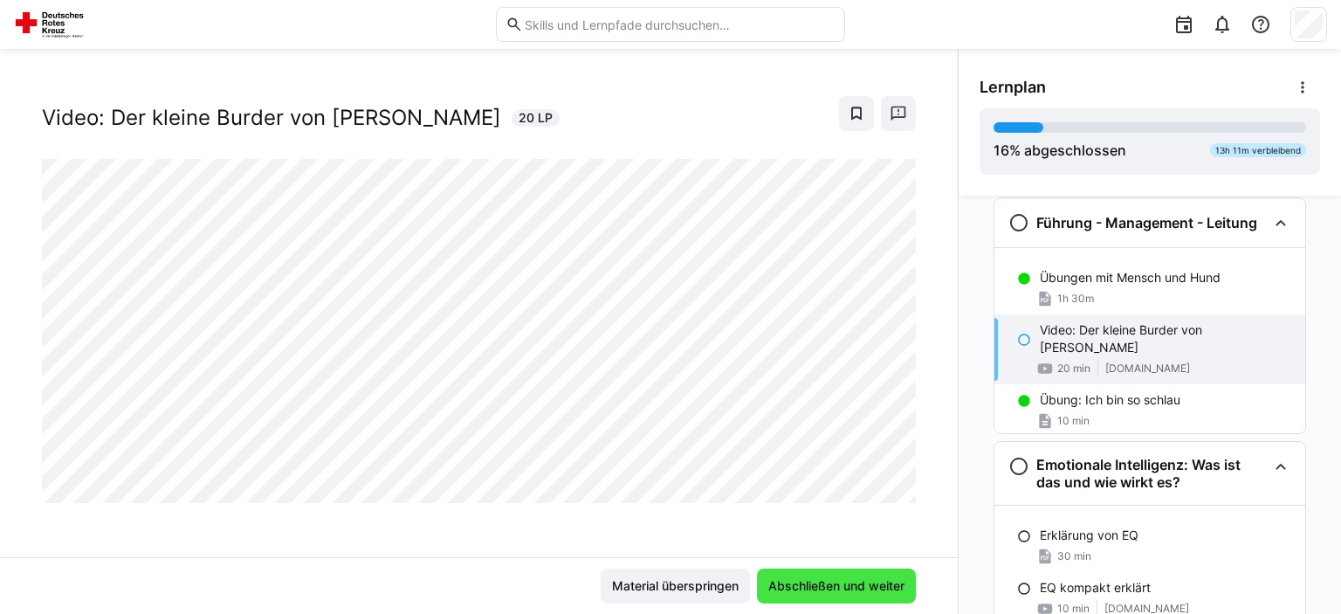
click at [899, 571] on span "Abschließen und weiter" at bounding box center [836, 585] width 159 height 35
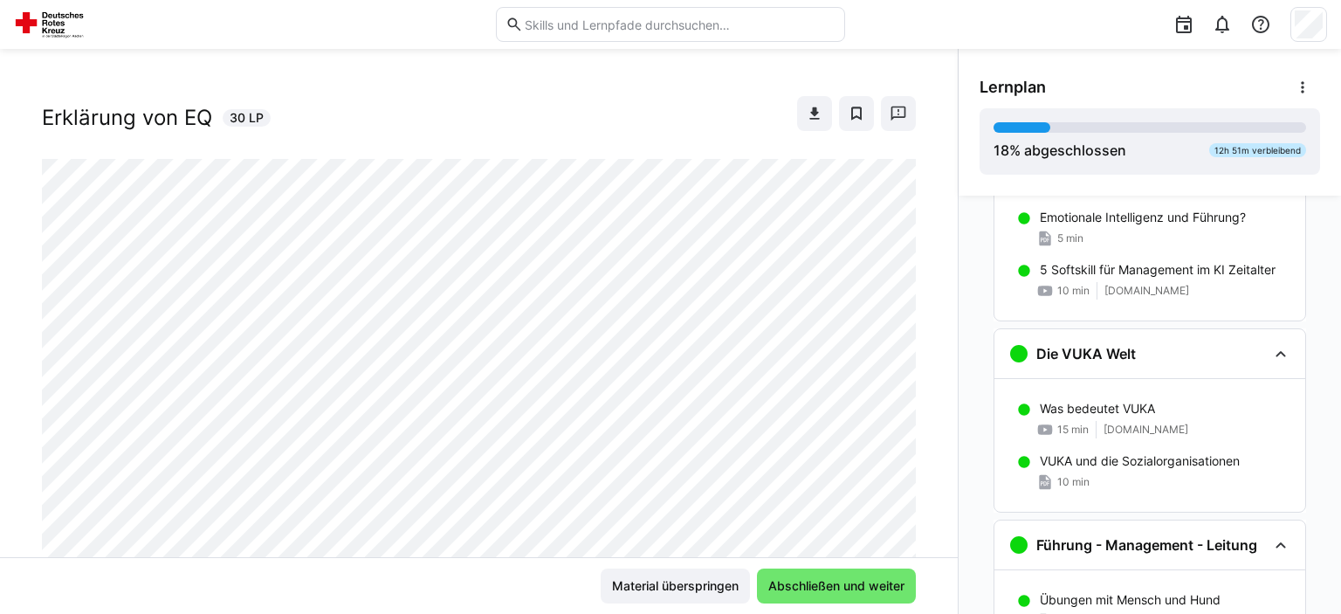
scroll to position [192, 0]
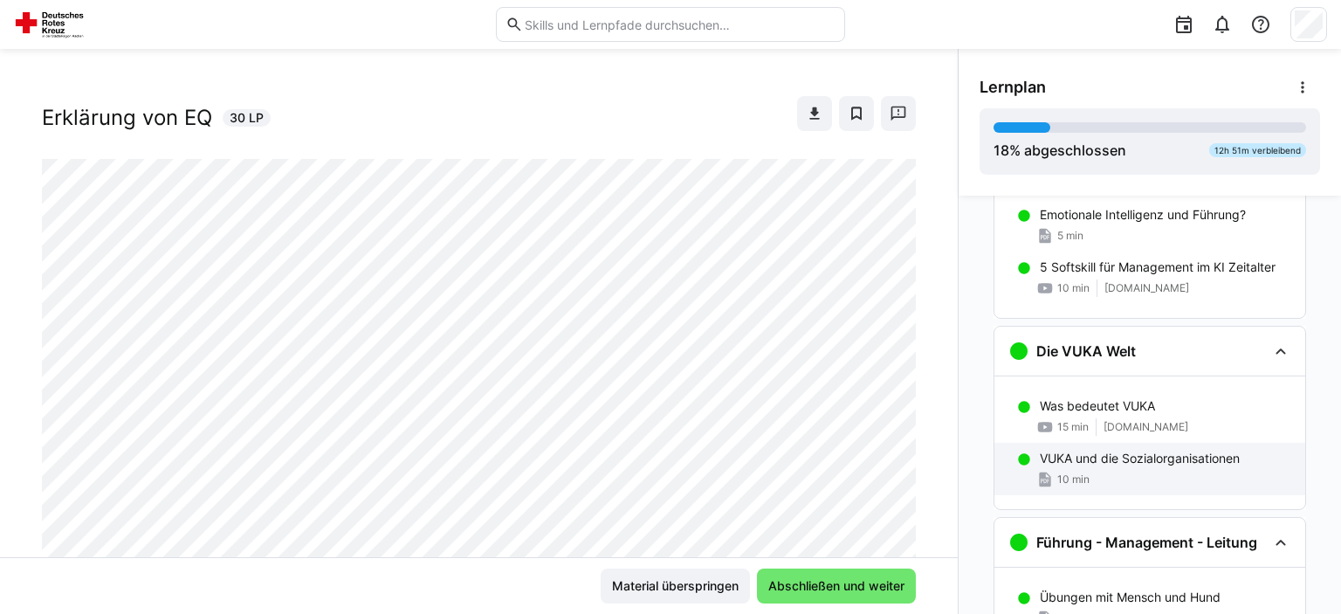
click at [1200, 472] on div "10 min" at bounding box center [1165, 479] width 251 height 17
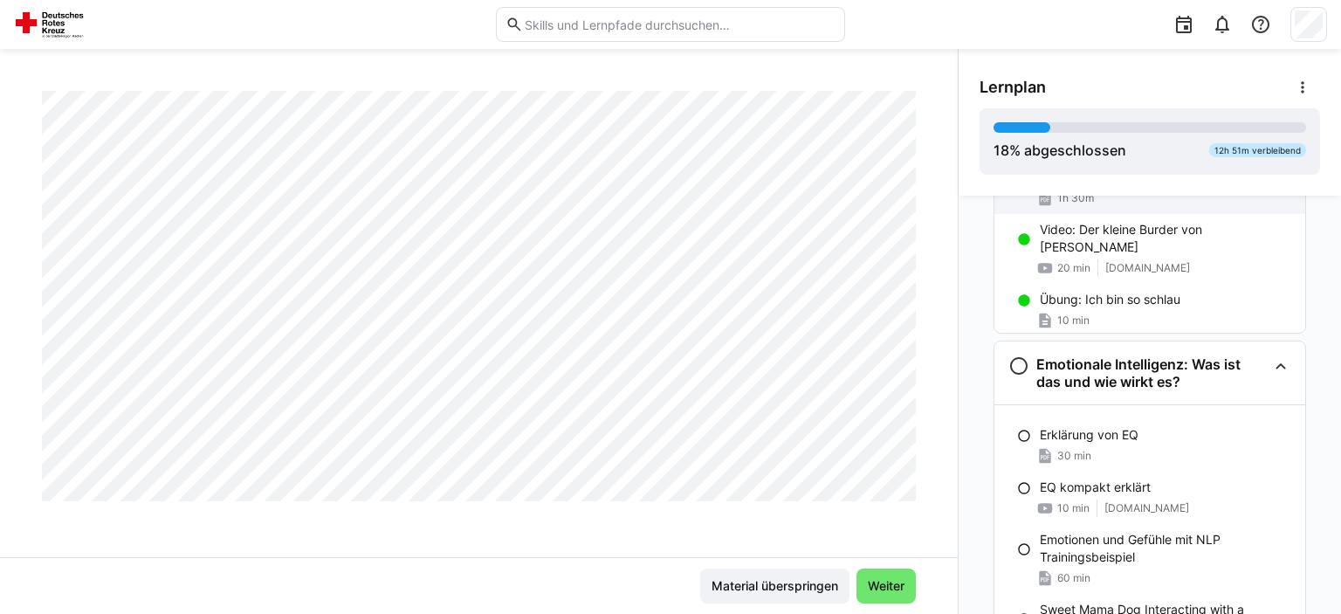
scroll to position [709, 0]
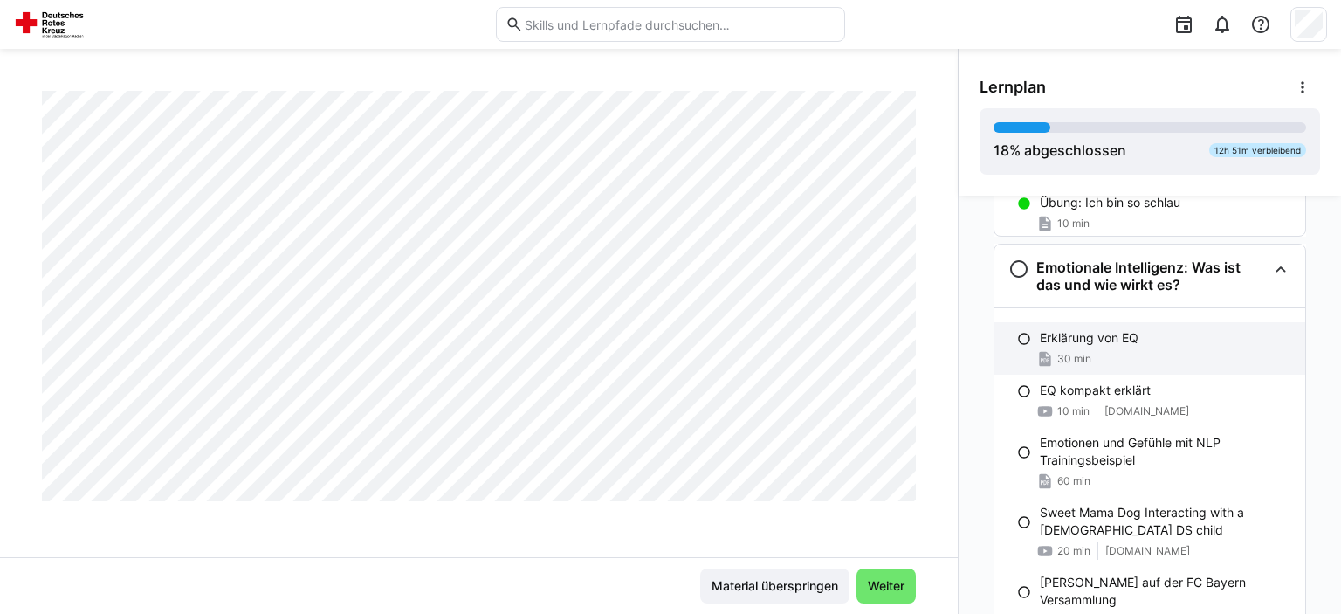
click at [1131, 358] on div "30 min" at bounding box center [1165, 358] width 251 height 17
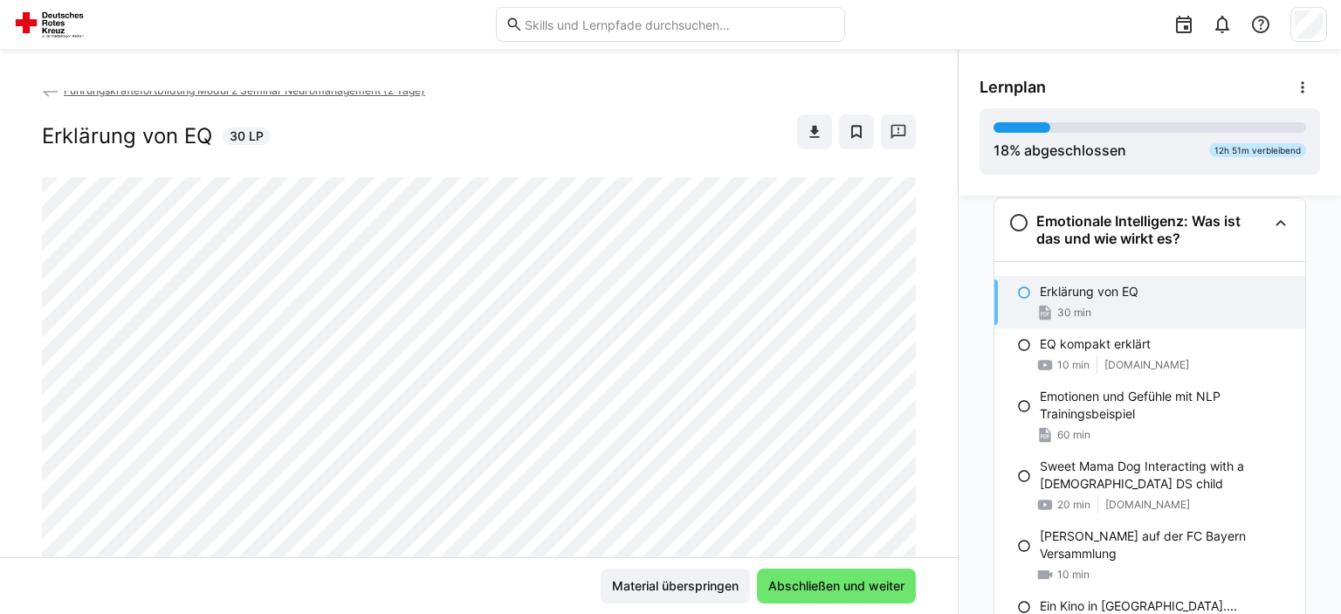
scroll to position [0, 0]
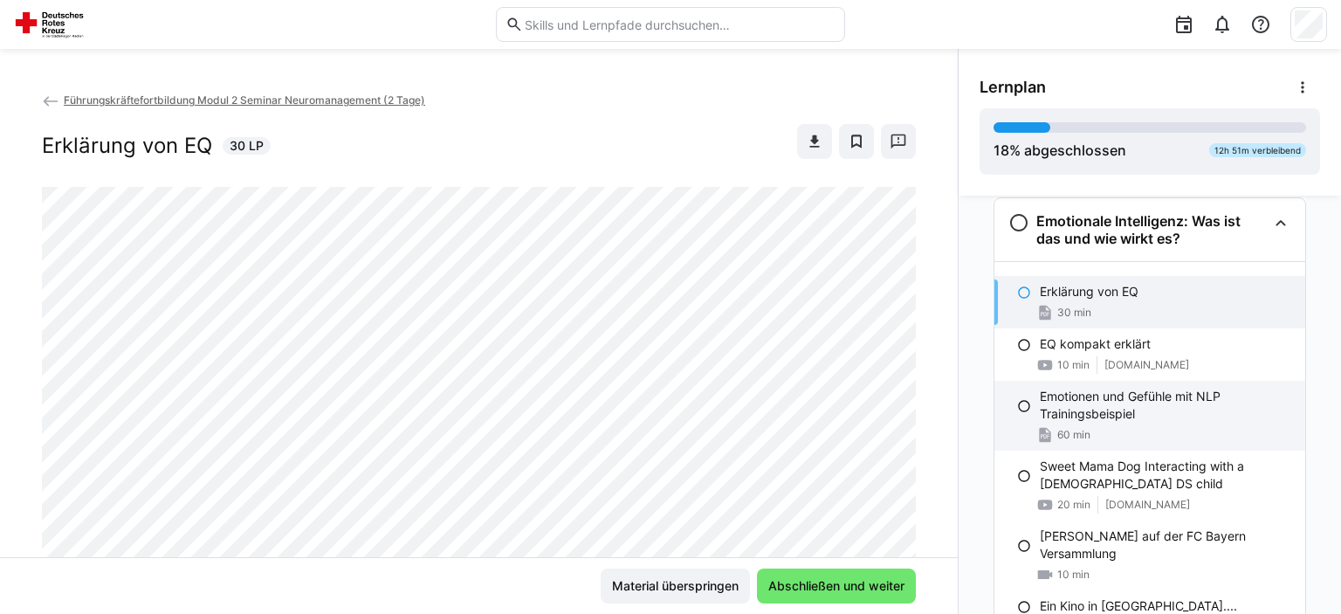
click at [1146, 411] on p "Emotionen und Gefühle mit NLP Trainingsbeispiel" at bounding box center [1165, 405] width 251 height 35
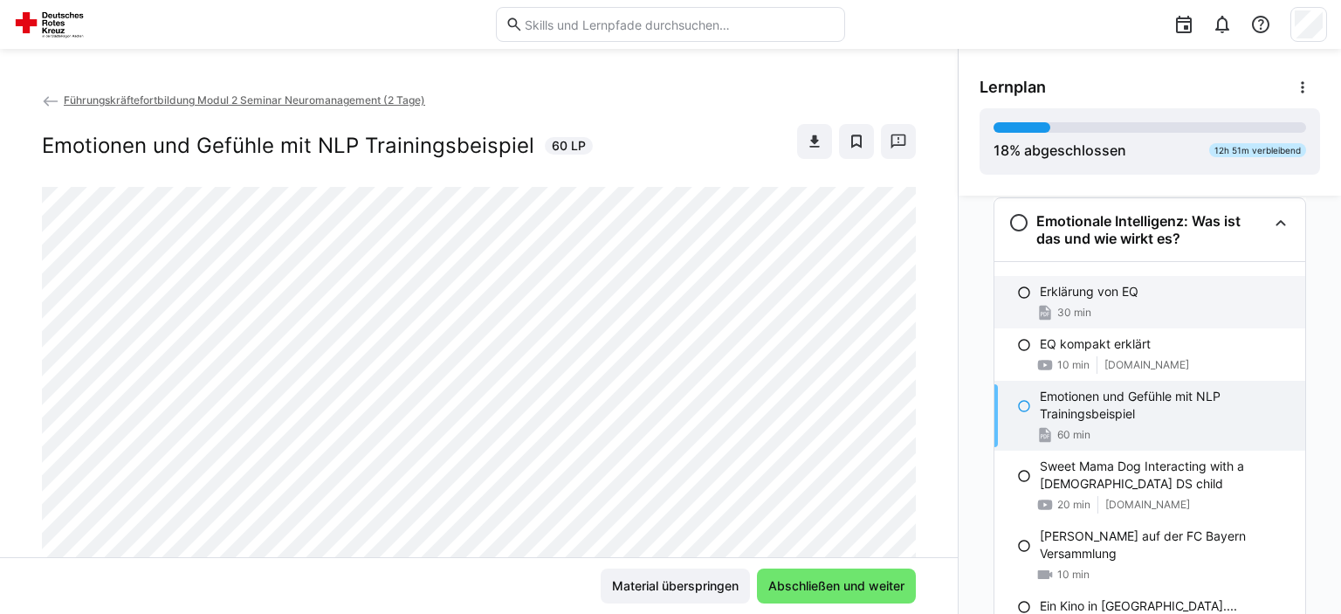
click at [1082, 277] on div "Erklärung von EQ 30 min" at bounding box center [1149, 302] width 311 height 52
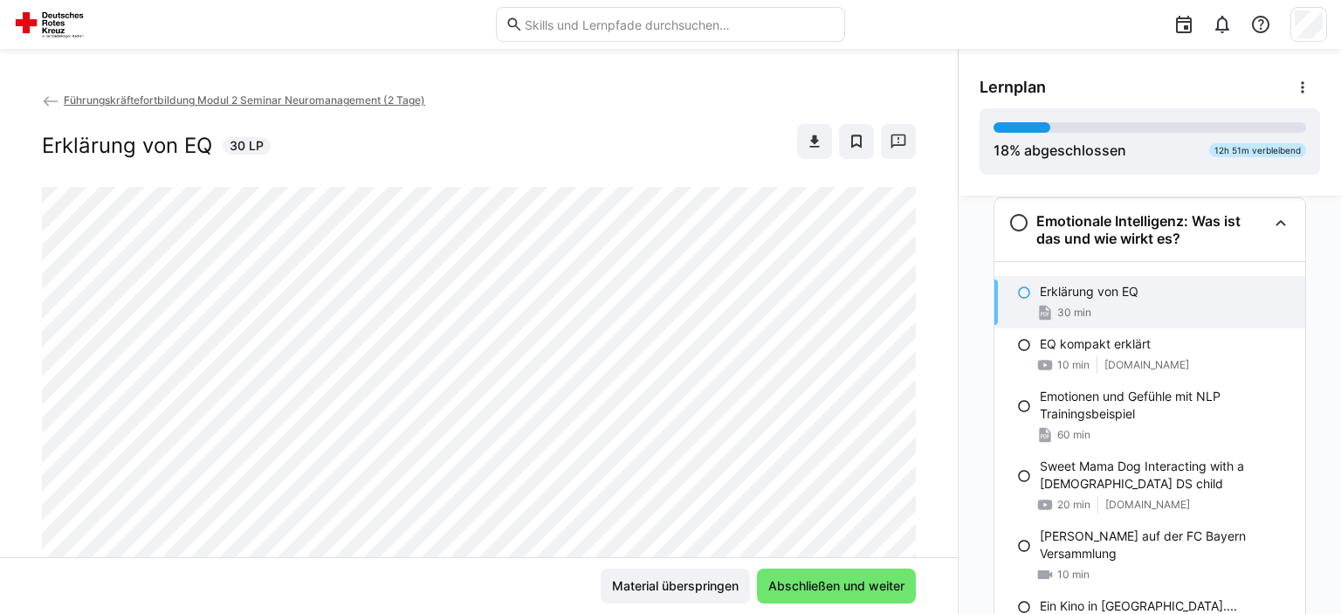
click at [91, 28] on div at bounding box center [249, 24] width 470 height 28
click at [43, 27] on img at bounding box center [52, 24] width 77 height 28
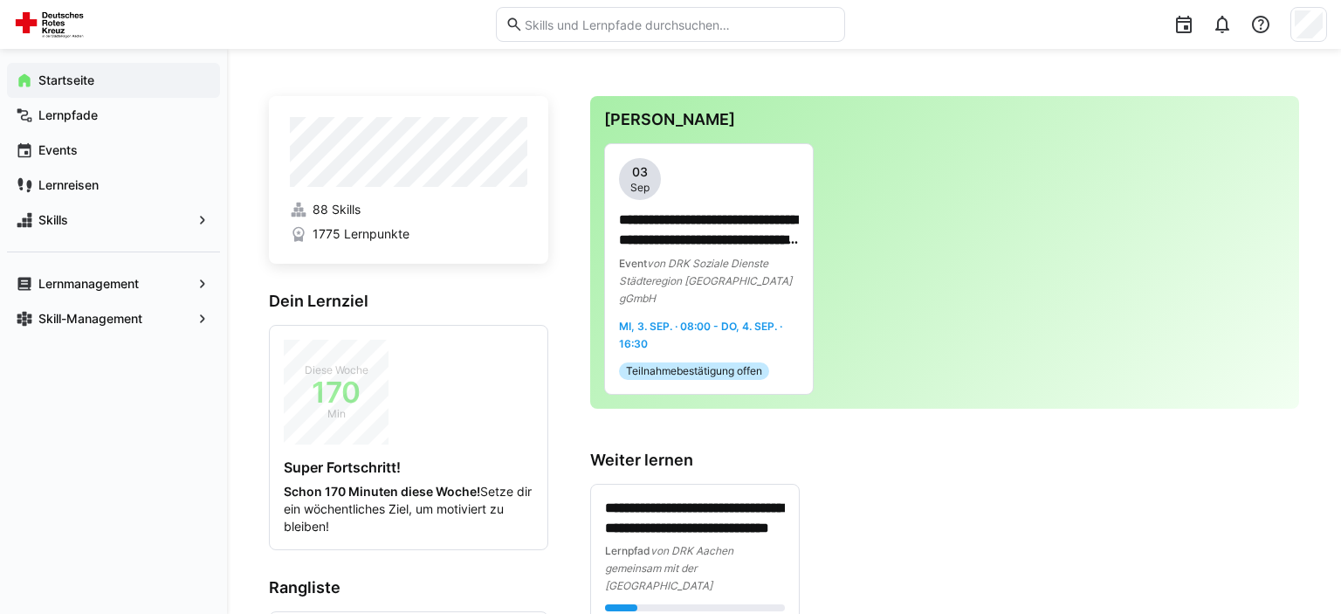
click at [484, 203] on link "88 Skills" at bounding box center [408, 209] width 237 height 17
click at [700, 247] on p "**********" at bounding box center [709, 230] width 180 height 40
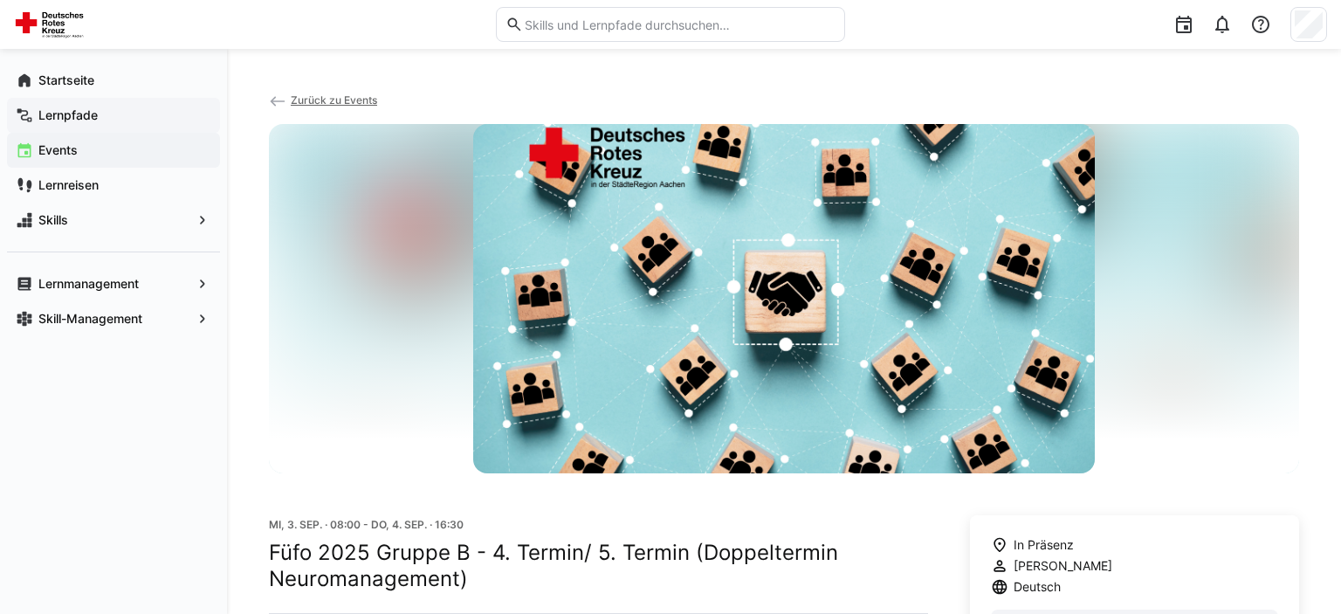
click at [79, 107] on span "Lernpfade" at bounding box center [123, 115] width 175 height 17
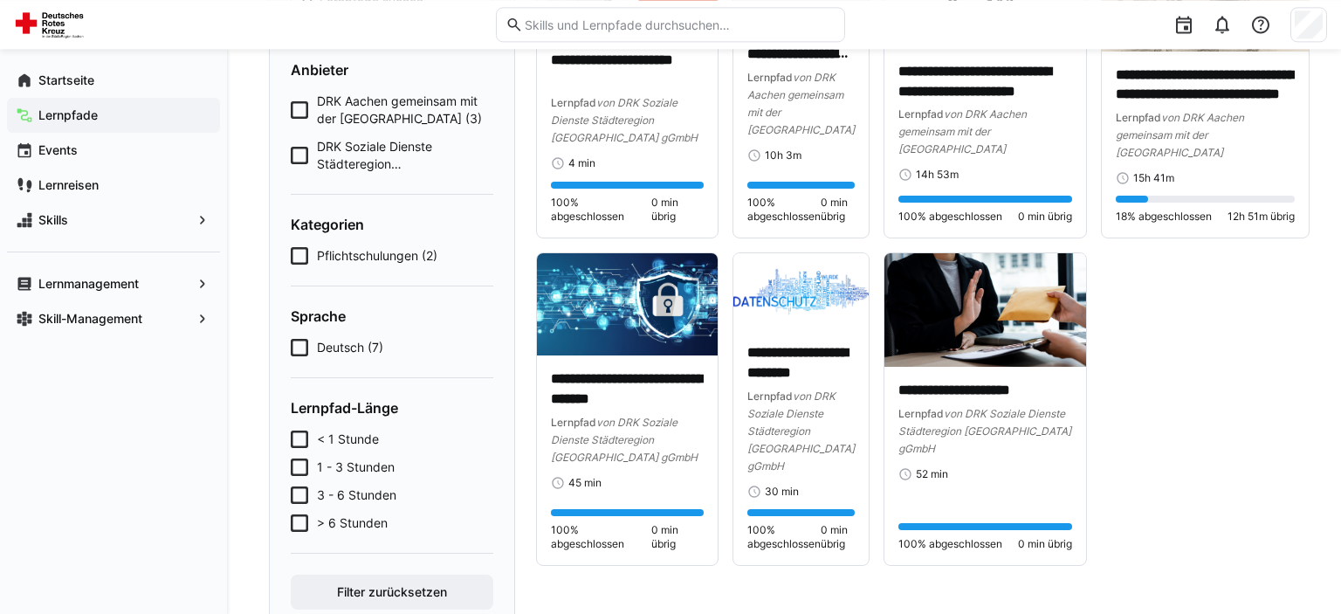
scroll to position [251, 0]
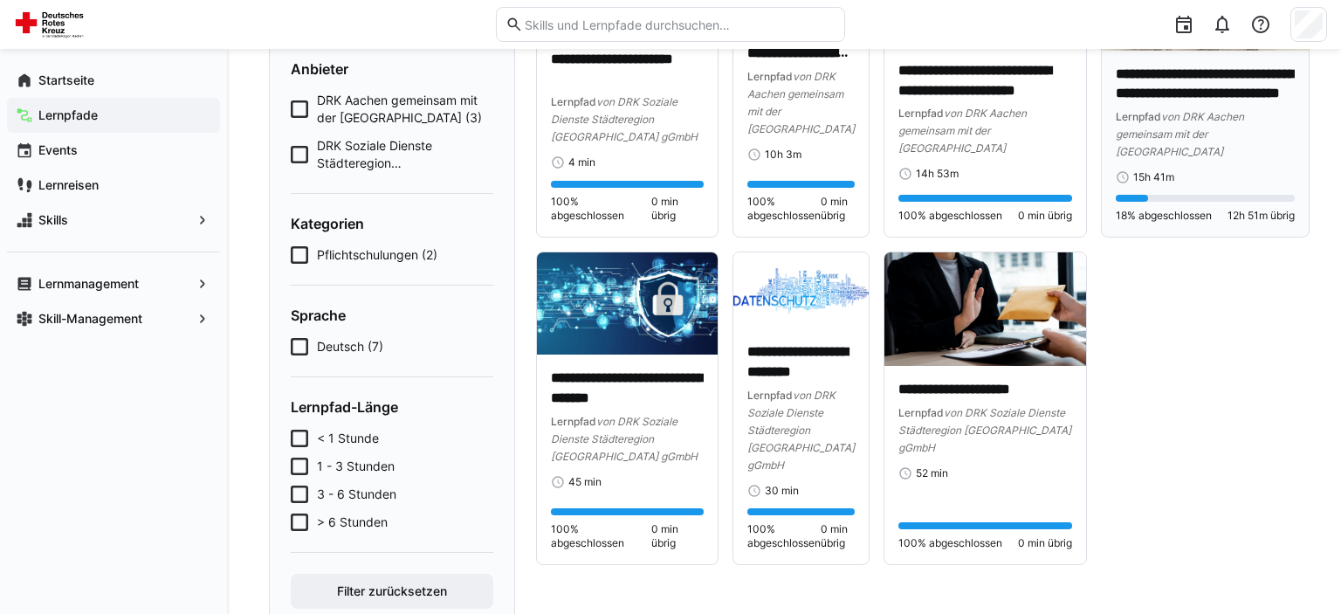
click at [1195, 121] on span "von DRK Aachen gemeinsam mit der [GEOGRAPHIC_DATA]" at bounding box center [1180, 134] width 128 height 48
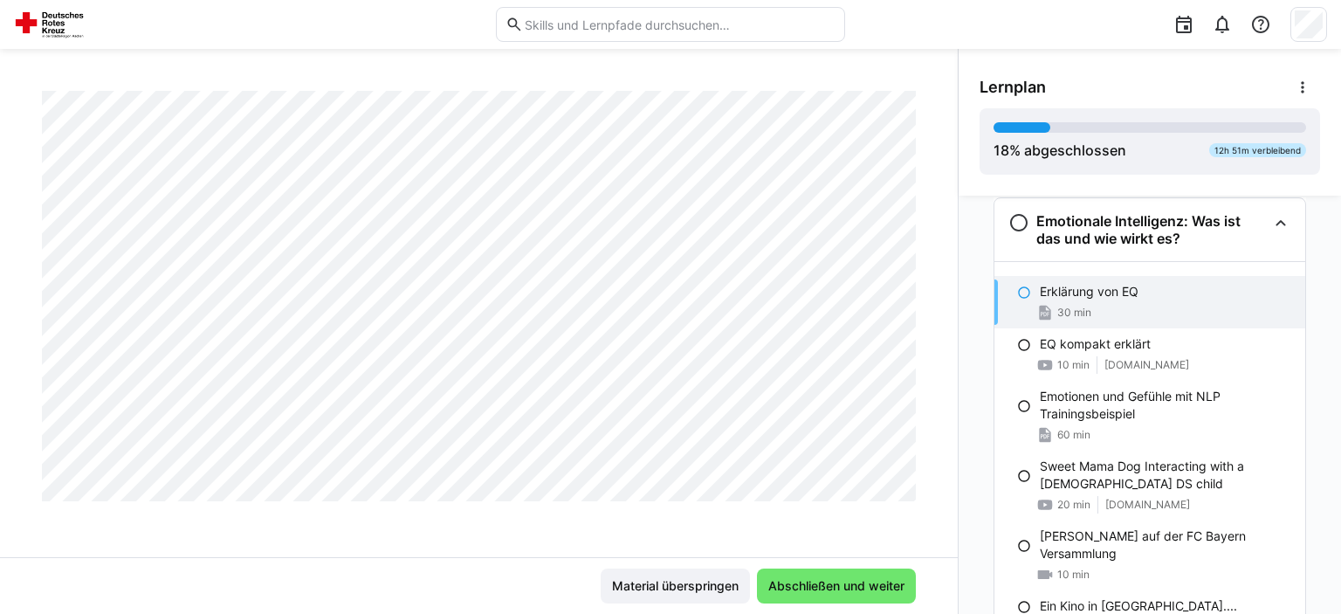
scroll to position [2132, 0]
click at [815, 595] on span "Abschließen und weiter" at bounding box center [836, 585] width 141 height 17
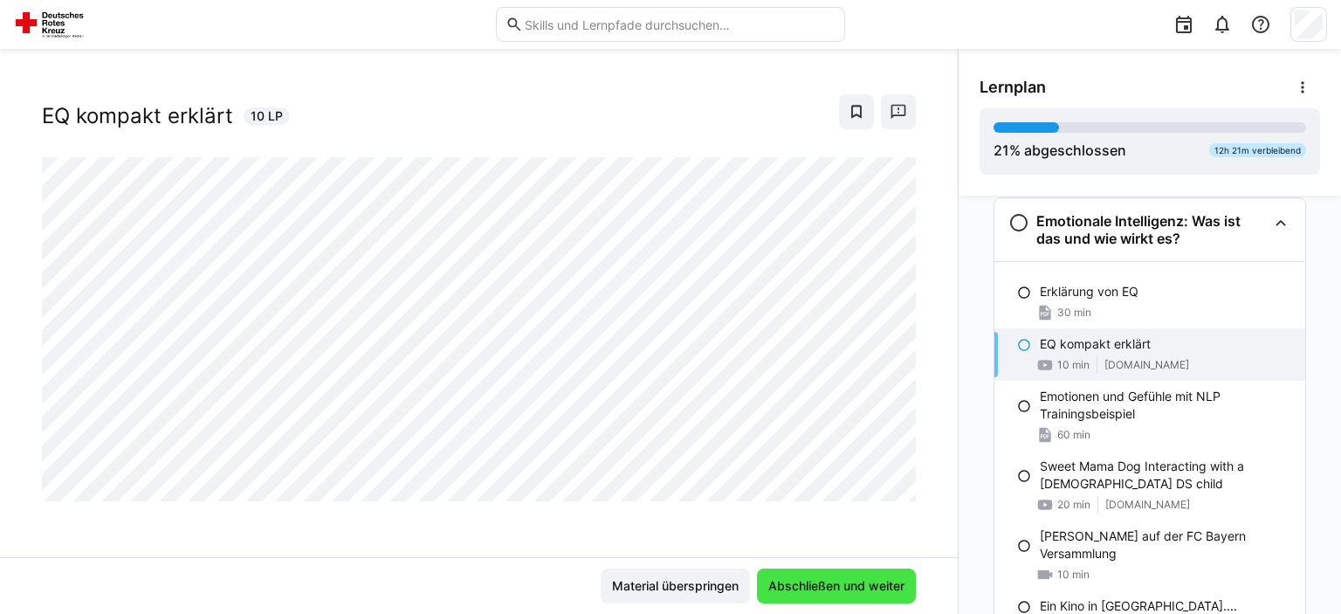
scroll to position [28, 0]
click at [815, 595] on span "Abschließen und weiter" at bounding box center [836, 585] width 141 height 17
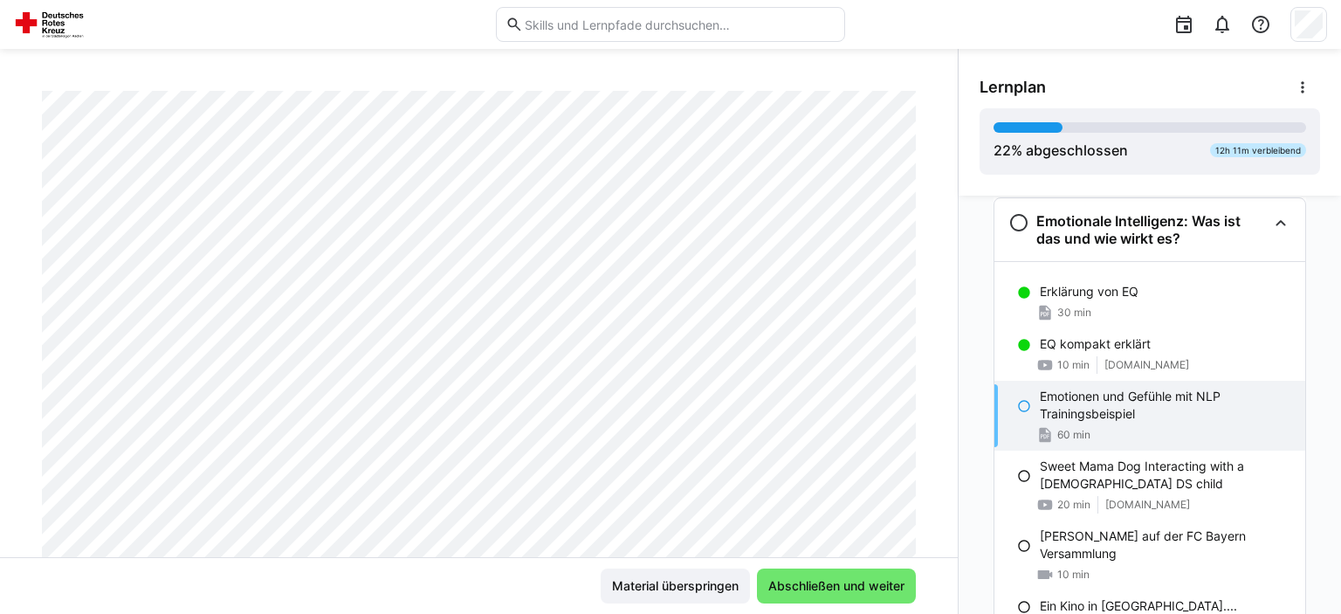
scroll to position [0, 0]
